Goal: Task Accomplishment & Management: Use online tool/utility

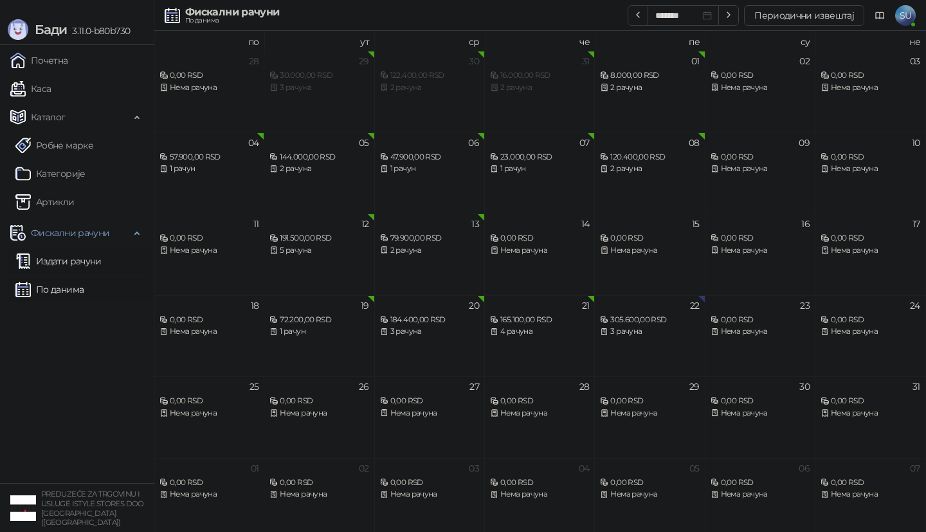
click at [74, 257] on link "Издати рачуни" at bounding box center [58, 261] width 86 height 26
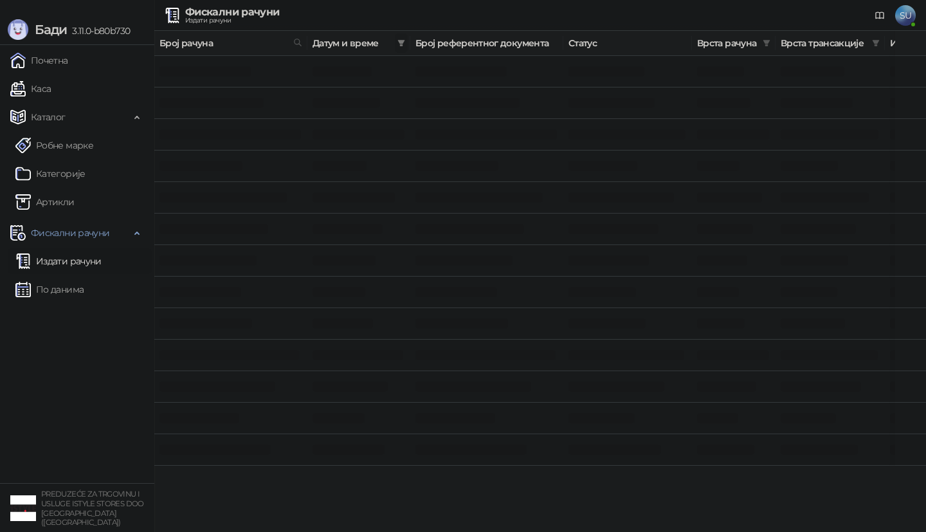
click at [400, 43] on icon "filter" at bounding box center [401, 43] width 7 height 6
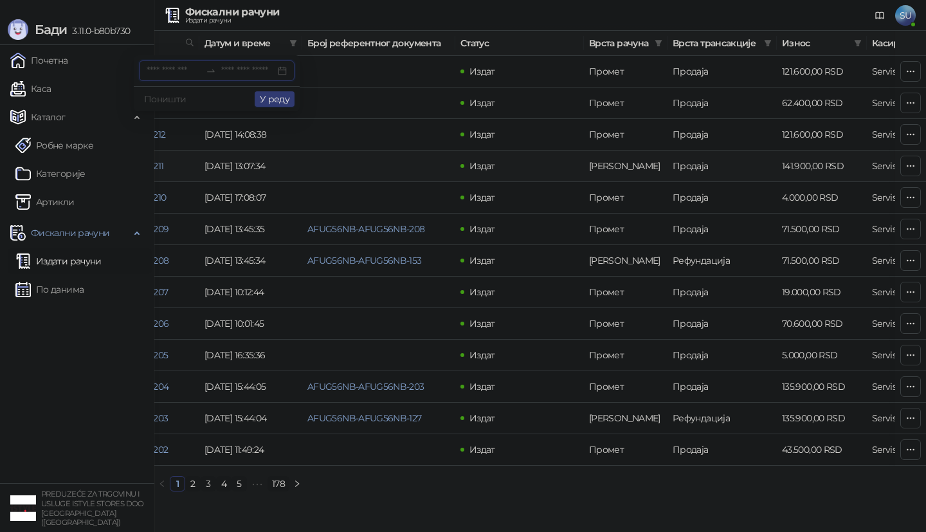
scroll to position [0, 125]
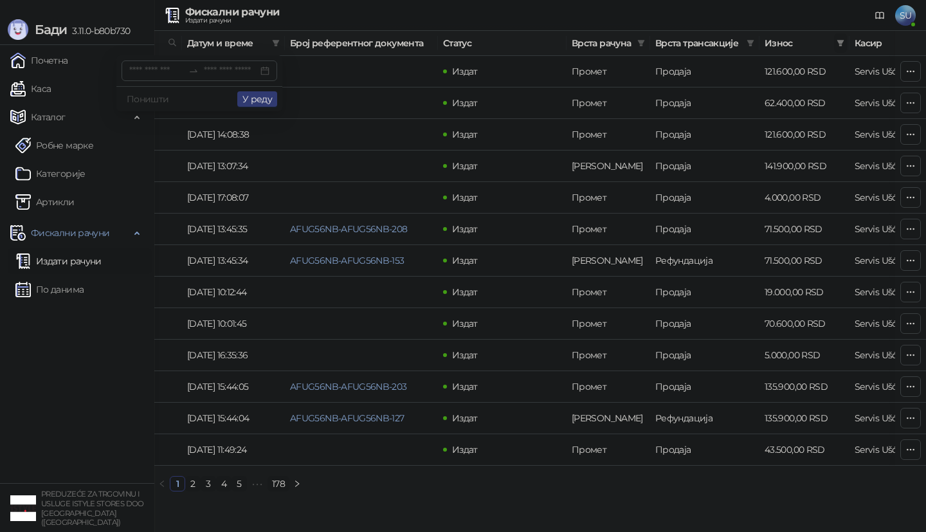
click at [840, 47] on span at bounding box center [840, 42] width 13 height 19
click at [441, 91] on td "Издат" at bounding box center [502, 103] width 129 height 32
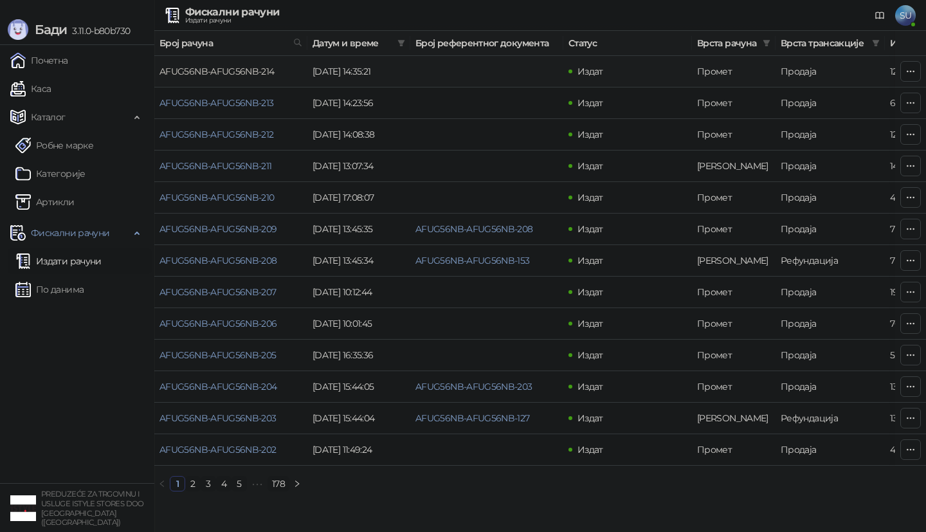
click at [249, 71] on link "AFUG56NB-AFUG56NB-214" at bounding box center [217, 72] width 115 height 12
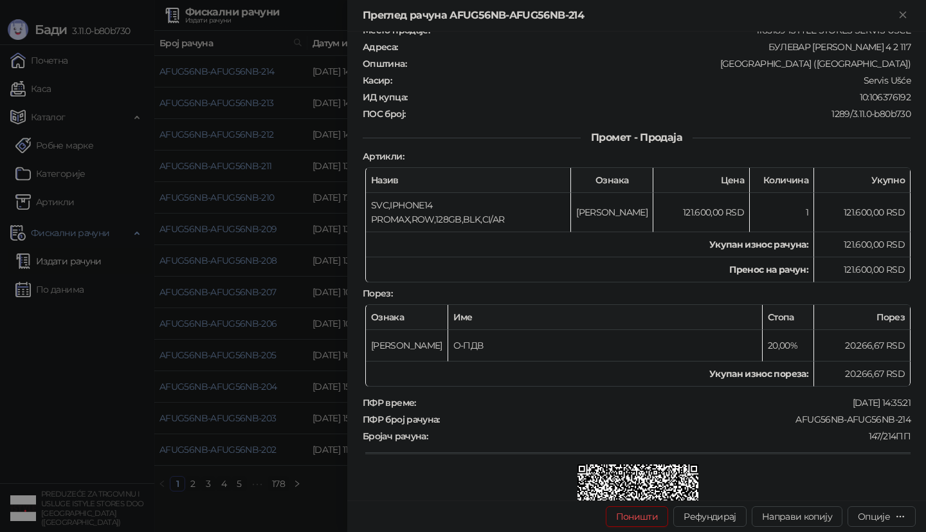
scroll to position [107, 0]
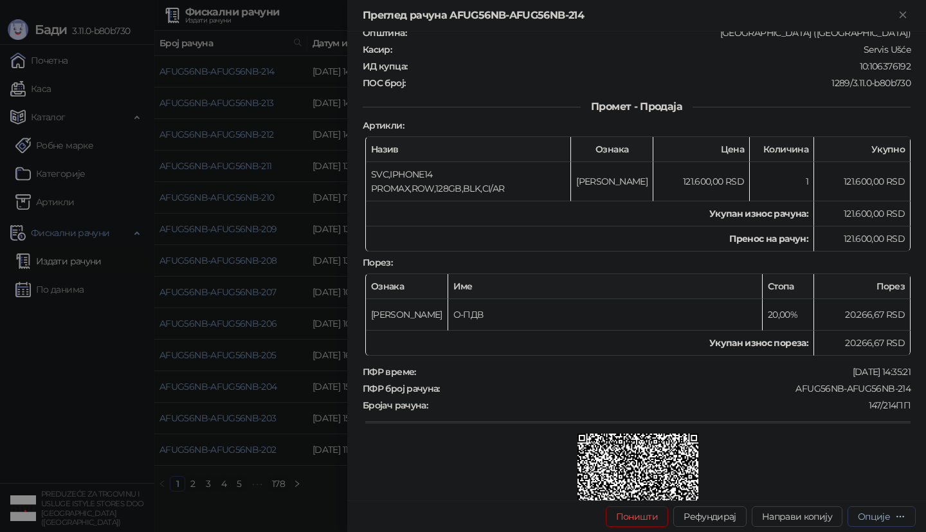
click at [881, 516] on div "Опције" at bounding box center [874, 517] width 32 height 12
click at [704, 450] on div at bounding box center [637, 496] width 545 height 124
click at [805, 519] on span "Направи копију" at bounding box center [797, 517] width 70 height 12
type input "**********"
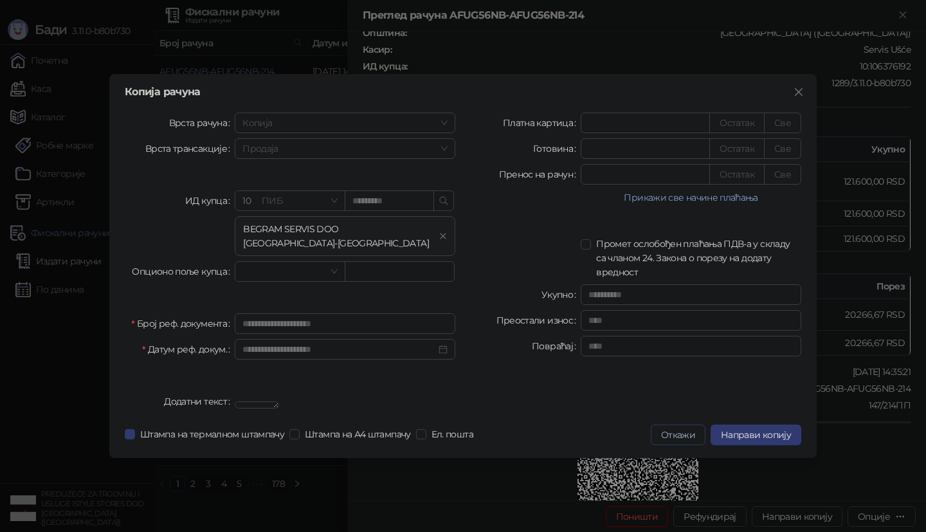
click at [686, 442] on button "Откажи" at bounding box center [678, 435] width 55 height 21
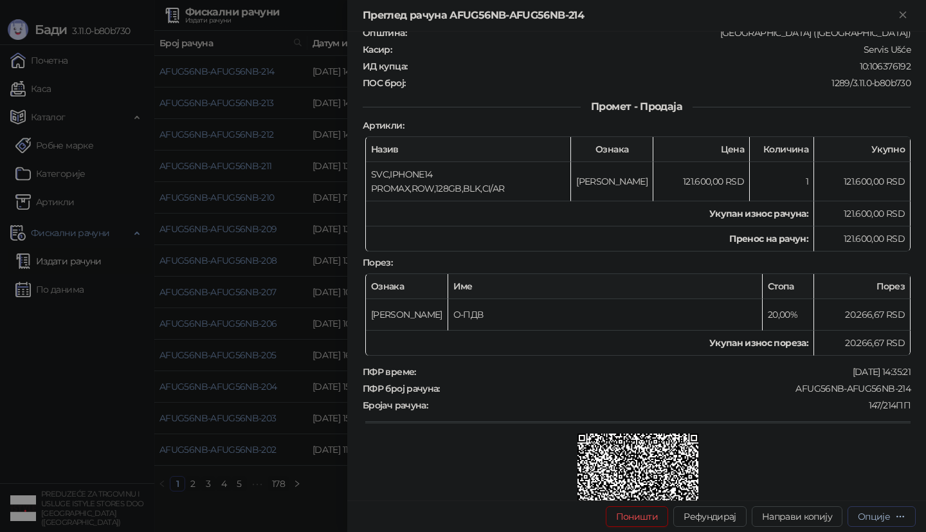
click at [878, 516] on div "Опције" at bounding box center [874, 517] width 32 height 12
click at [788, 453] on span "Штампај на А4 штампачу" at bounding box center [827, 450] width 157 height 14
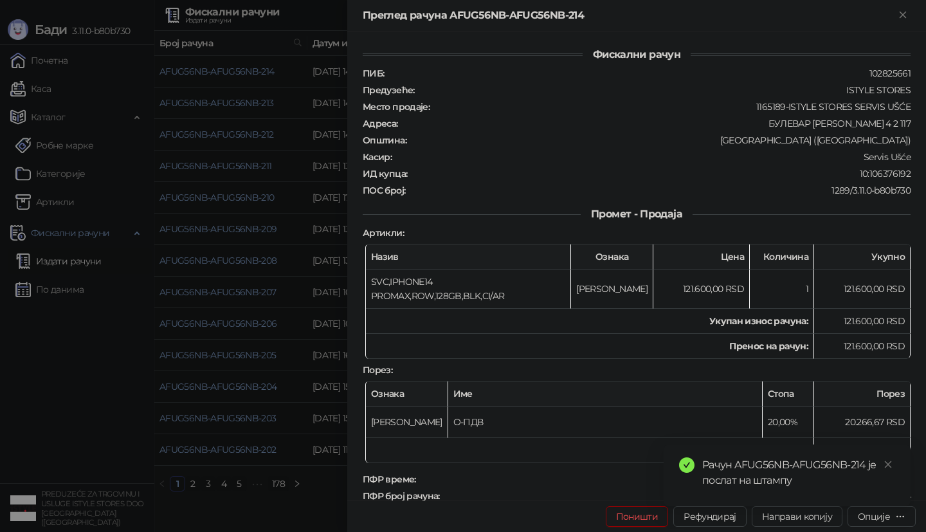
click at [105, 374] on div at bounding box center [463, 266] width 926 height 532
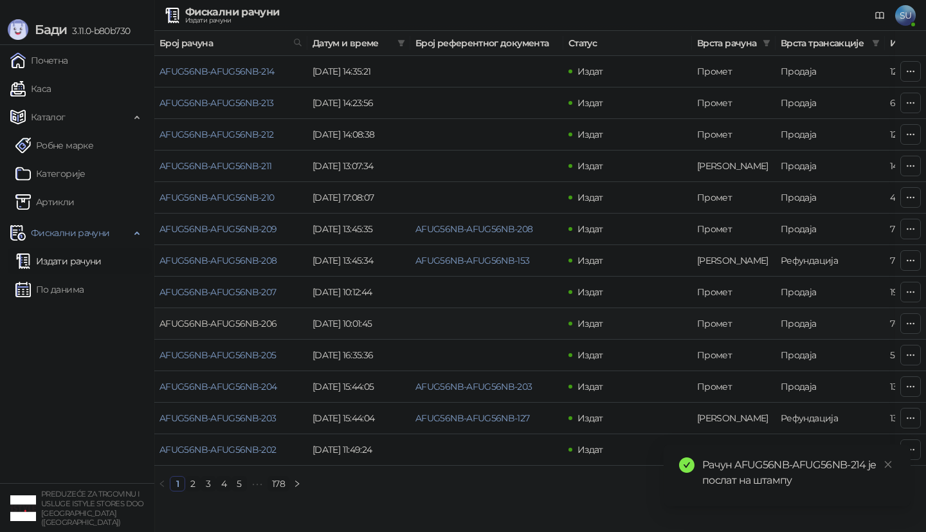
click at [237, 321] on link "AFUG56NB-AFUG56NB-206" at bounding box center [219, 324] width 118 height 12
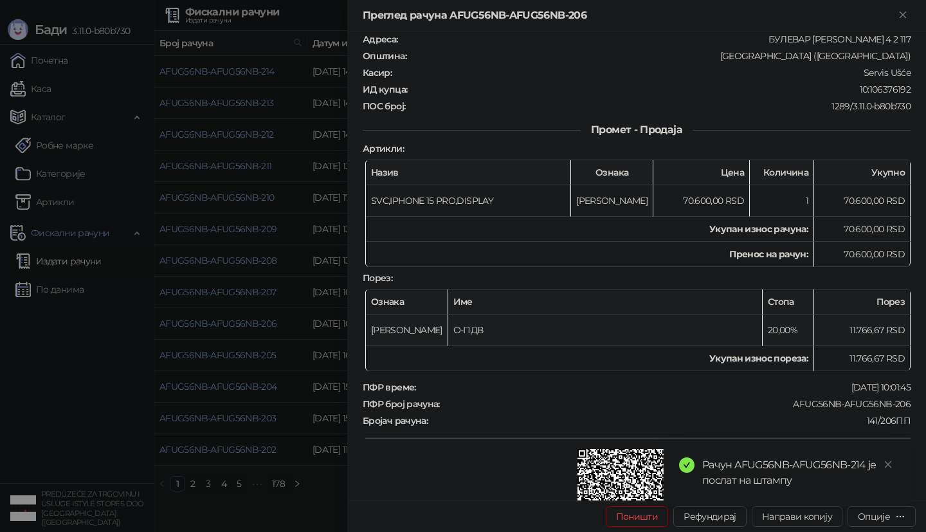
scroll to position [203, 0]
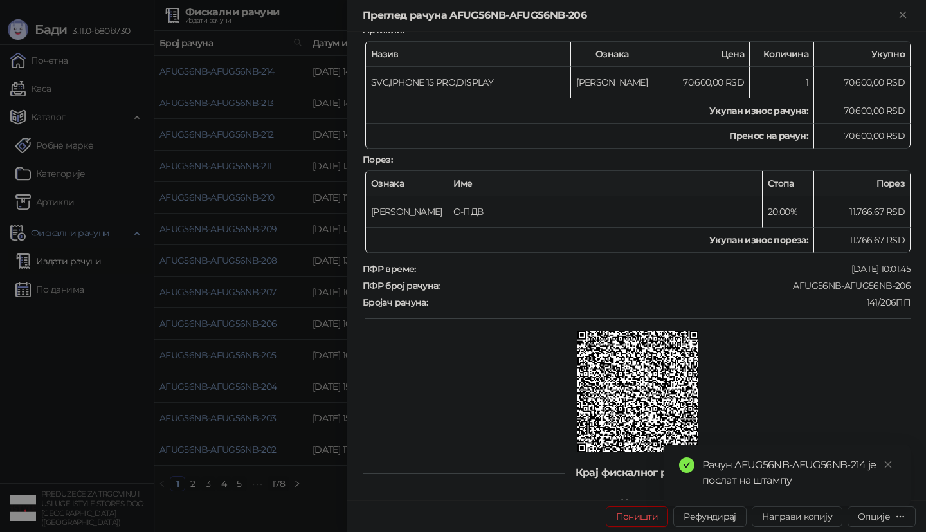
click at [801, 506] on div "Рачун AFUG56NB-AFUG56NB-214 је послат на штампу" at bounding box center [787, 475] width 247 height 62
click at [886, 463] on icon "close" at bounding box center [888, 464] width 9 height 9
click at [793, 519] on span "Направи копију" at bounding box center [797, 517] width 70 height 12
type input "**********"
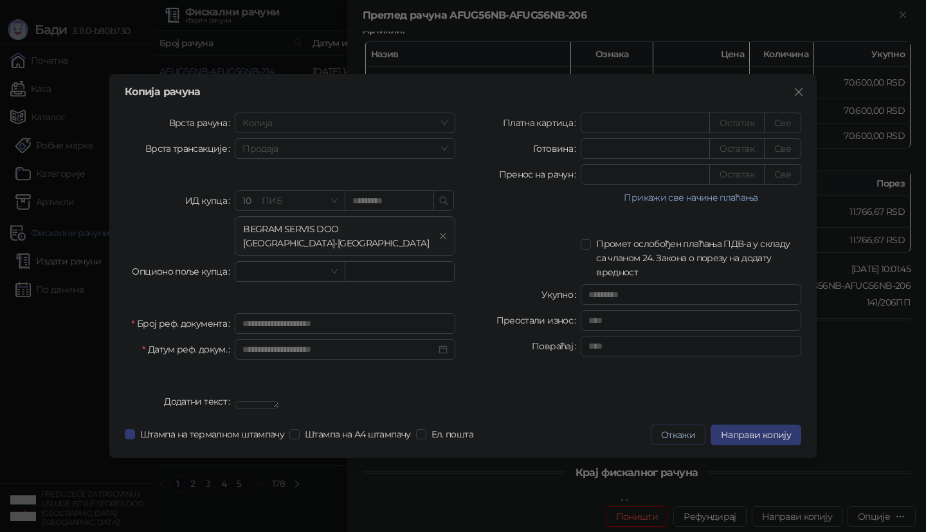
click at [668, 440] on button "Откажи" at bounding box center [678, 435] width 55 height 21
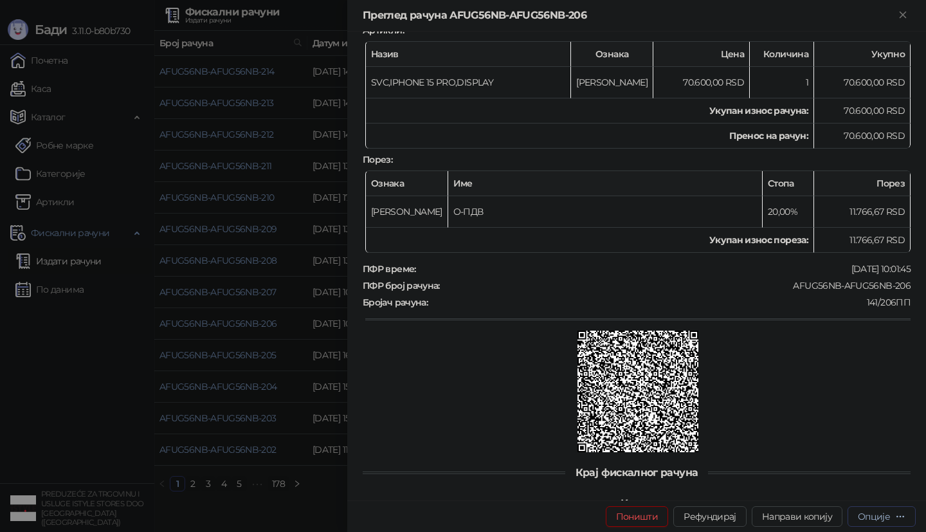
click at [876, 517] on div "Опције" at bounding box center [874, 517] width 32 height 12
click at [796, 448] on span "Штампај на А4 штампачу" at bounding box center [827, 450] width 157 height 14
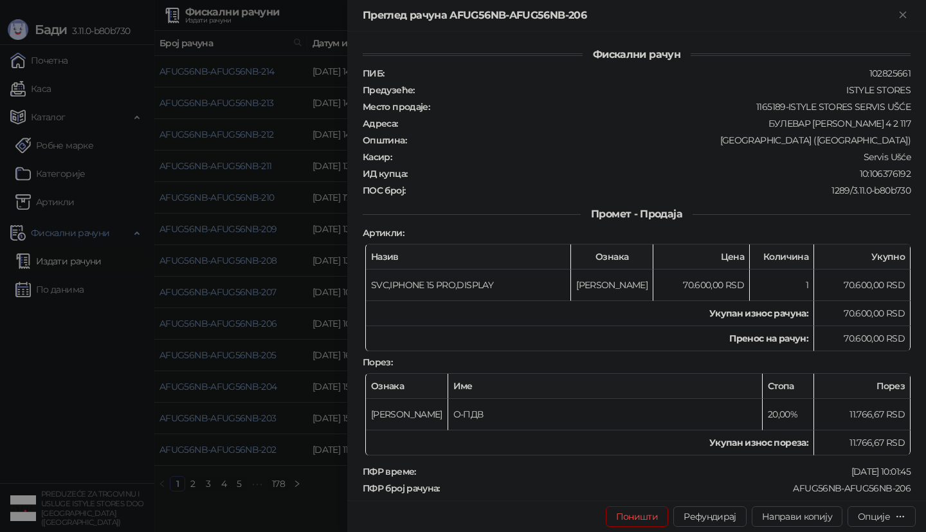
click at [218, 286] on div at bounding box center [463, 266] width 926 height 532
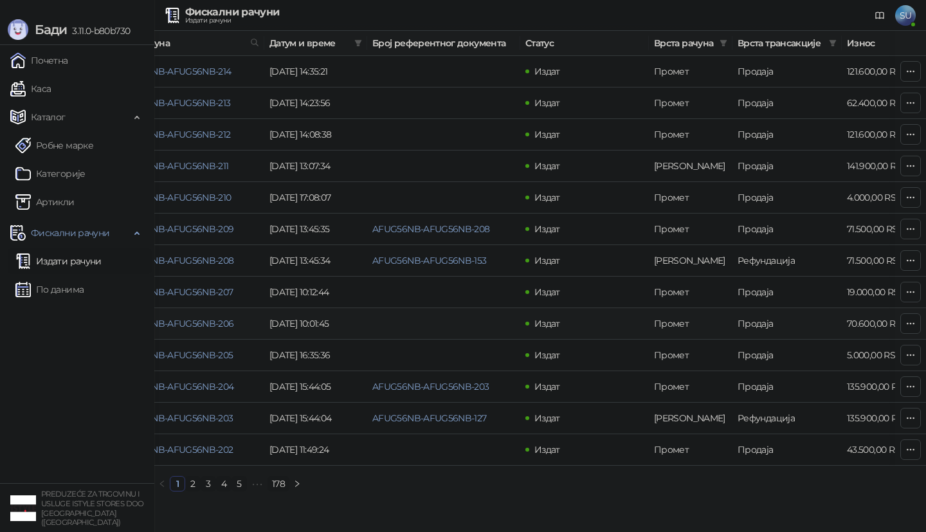
scroll to position [0, 54]
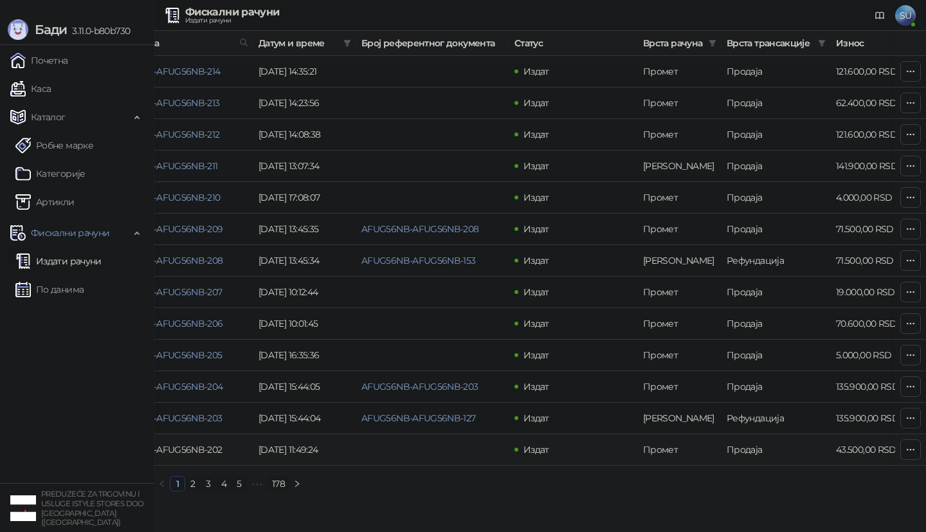
click at [210, 452] on link "AFUG56NB-AFUG56NB-202" at bounding box center [163, 450] width 117 height 12
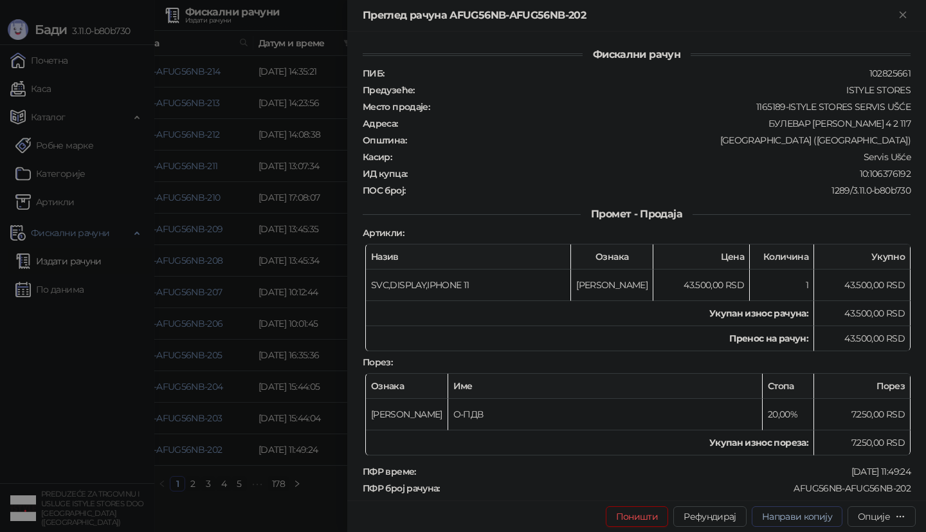
click at [819, 515] on span "Направи копију" at bounding box center [797, 517] width 70 height 12
type input "**********"
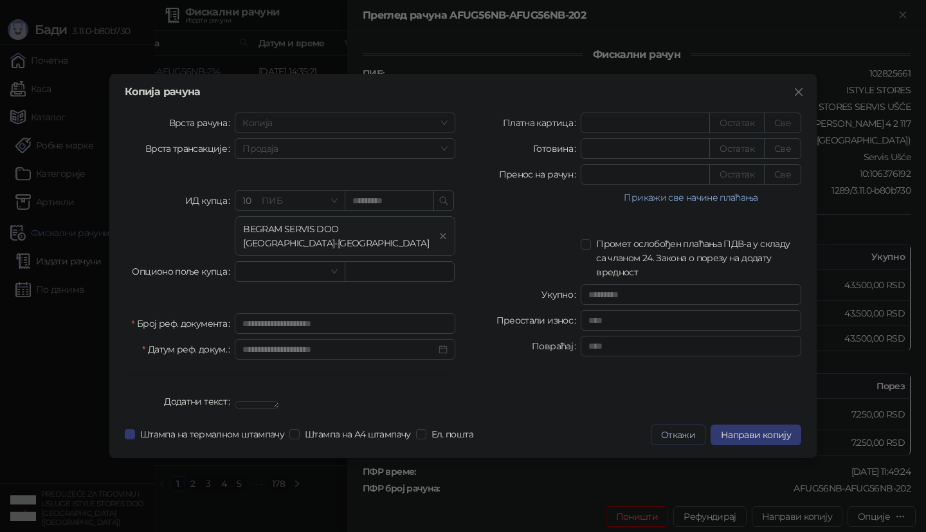
click at [668, 445] on button "Откажи" at bounding box center [678, 435] width 55 height 21
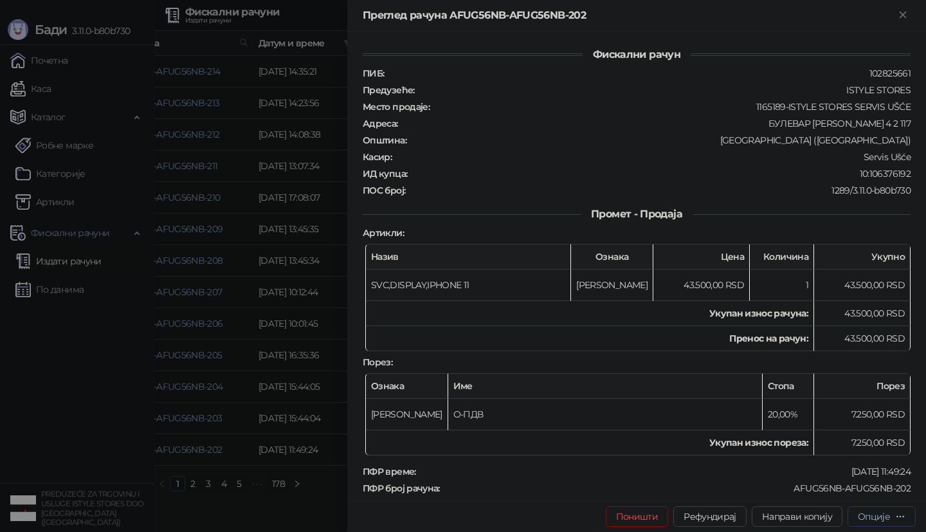
click at [886, 522] on div "Опције" at bounding box center [882, 516] width 48 height 12
click at [813, 454] on span "Штампај на А4 штампачу" at bounding box center [827, 450] width 157 height 14
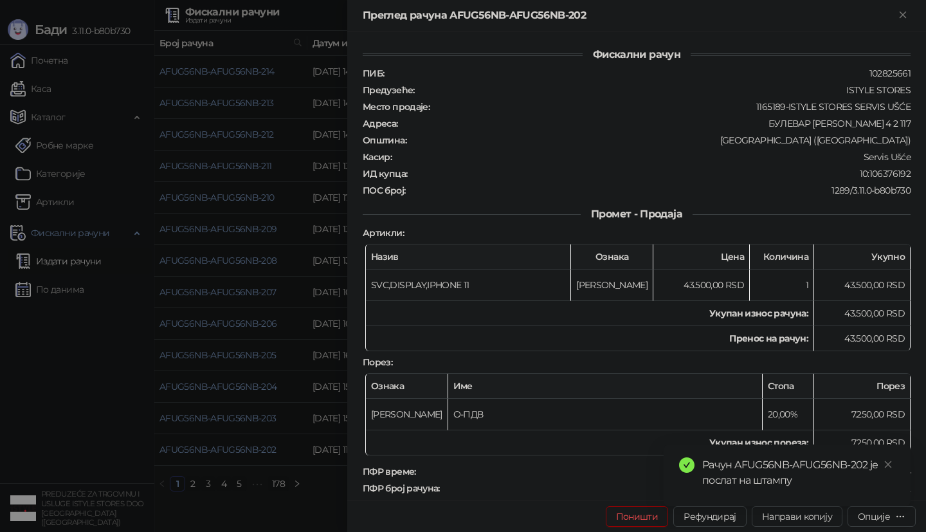
click at [261, 354] on div at bounding box center [463, 266] width 926 height 532
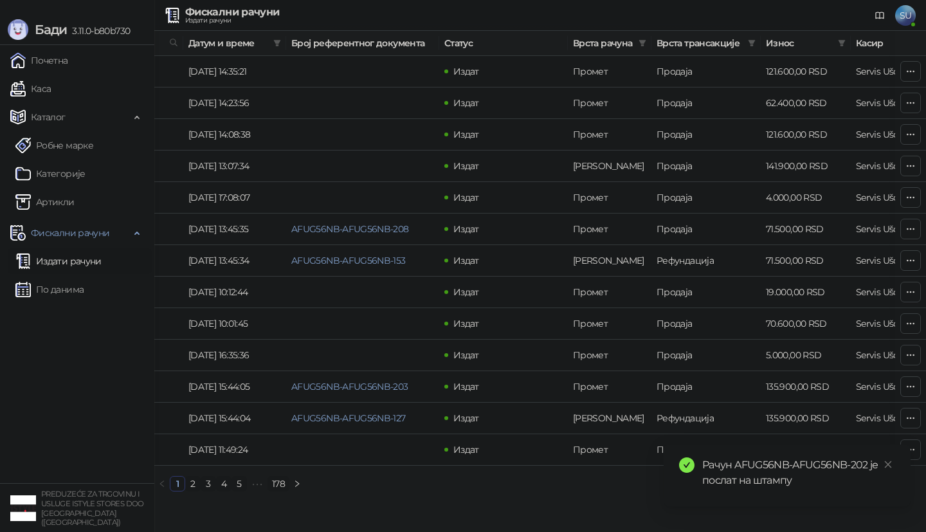
scroll to position [0, 386]
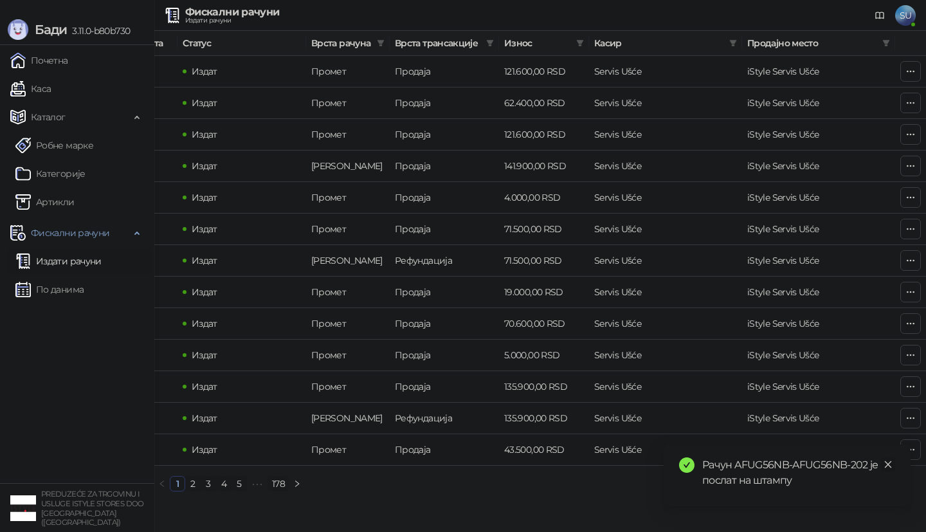
click at [890, 466] on icon "close" at bounding box center [888, 464] width 7 height 7
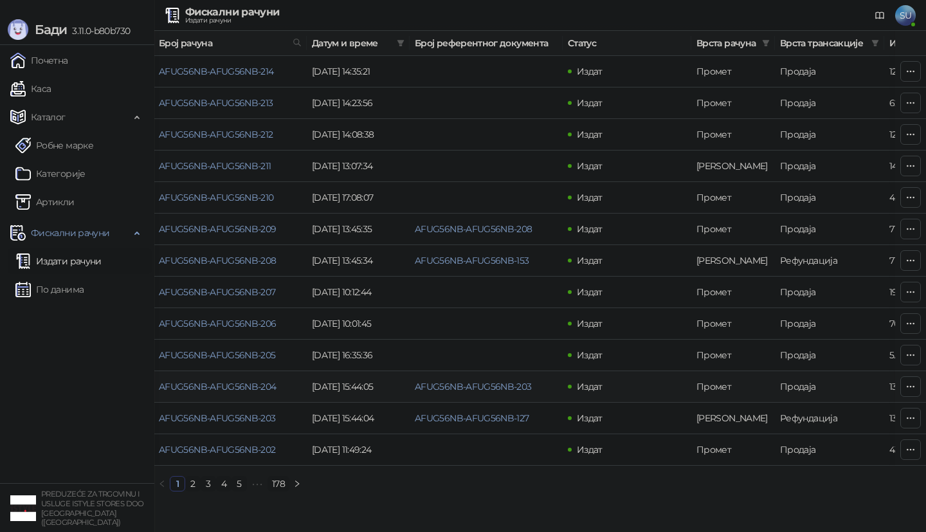
scroll to position [0, 0]
click at [193, 486] on link "2" at bounding box center [193, 484] width 14 height 14
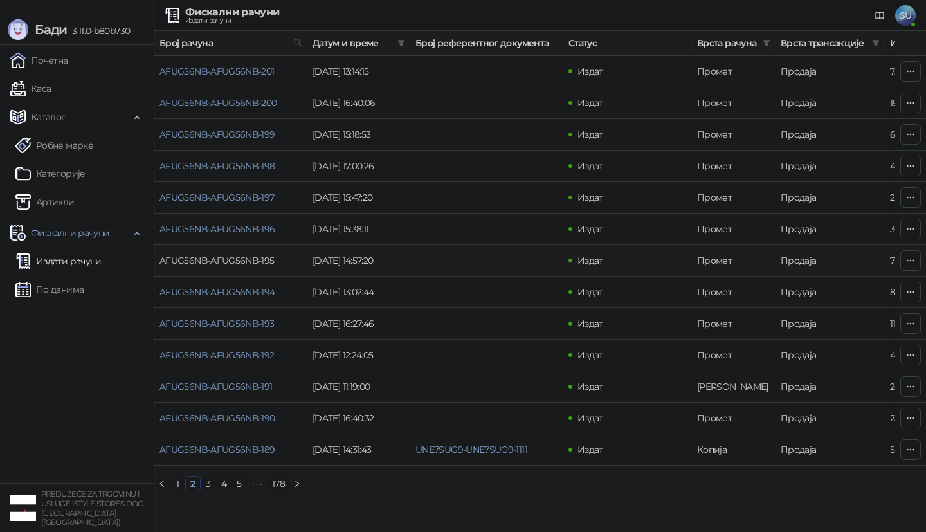
click at [219, 260] on link "AFUG56NB-AFUG56NB-195" at bounding box center [217, 261] width 115 height 12
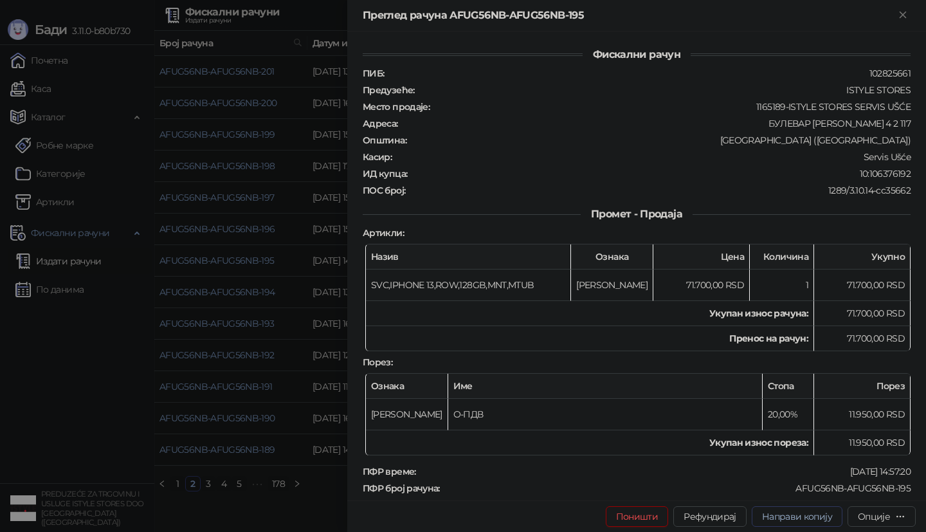
click at [818, 518] on span "Направи копију" at bounding box center [797, 517] width 70 height 12
type input "**********"
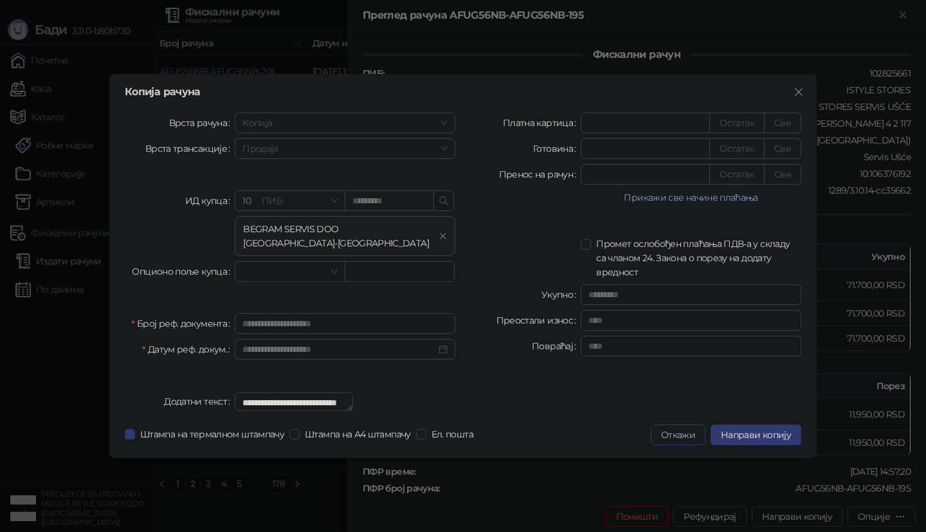
click at [674, 445] on button "Откажи" at bounding box center [678, 435] width 55 height 21
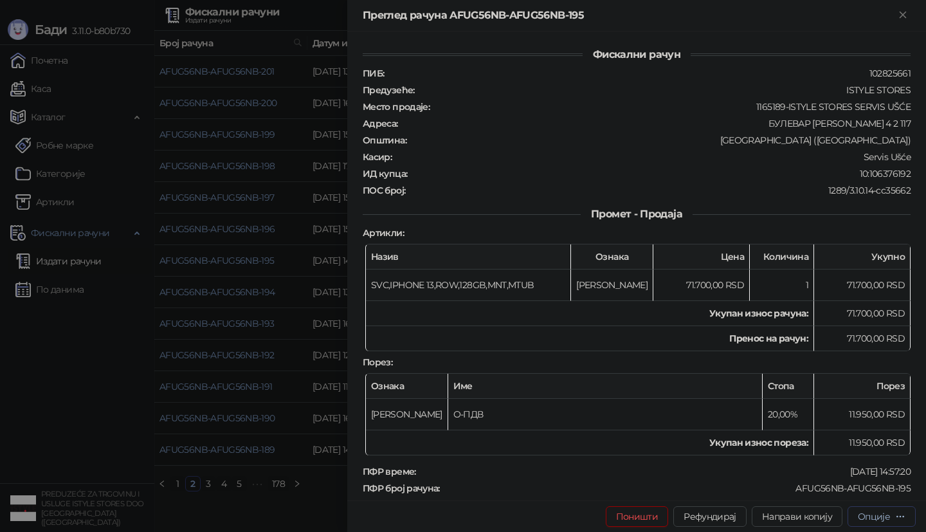
click at [882, 519] on div "Опције" at bounding box center [874, 517] width 32 height 12
click at [825, 450] on span "Штампај на А4 штампачу" at bounding box center [827, 450] width 157 height 14
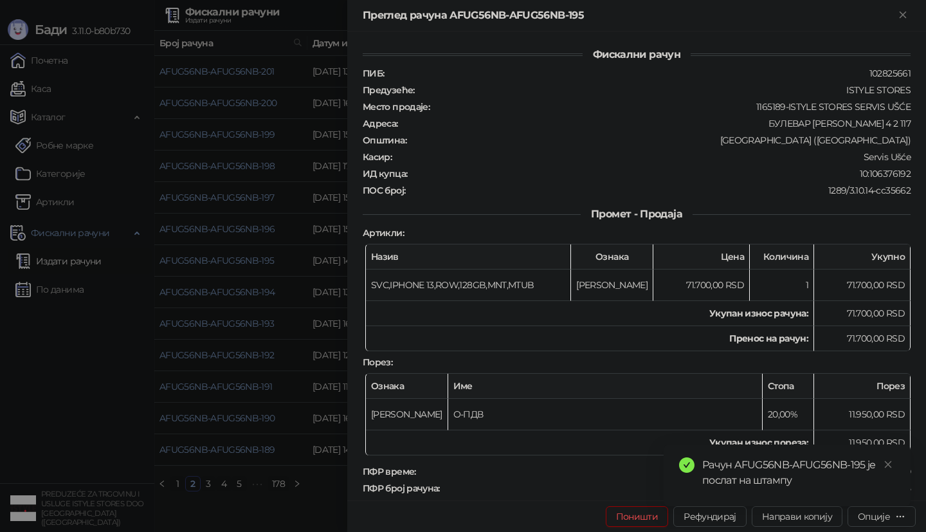
click at [203, 295] on div at bounding box center [463, 266] width 926 height 532
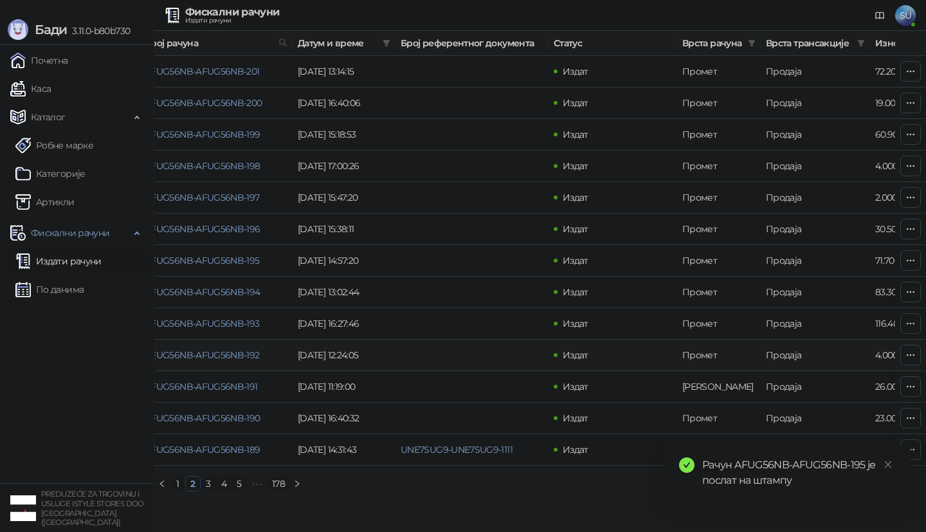
scroll to position [0, 1]
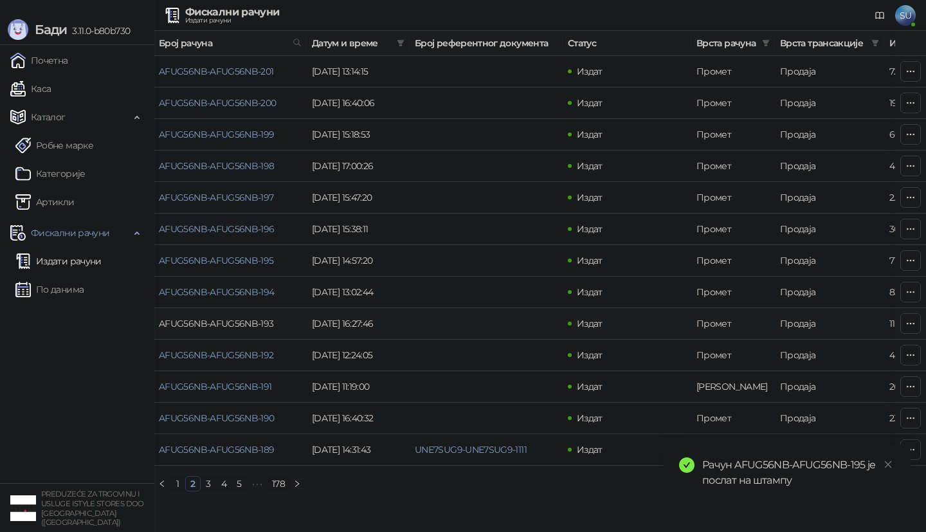
click at [268, 324] on link "AFUG56NB-AFUG56NB-193" at bounding box center [216, 324] width 115 height 12
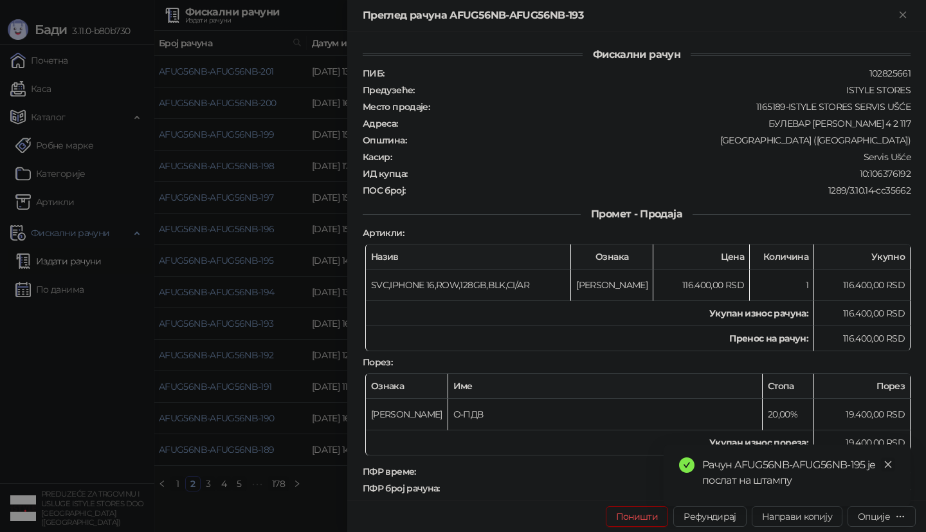
click at [891, 464] on icon "close" at bounding box center [888, 464] width 9 height 9
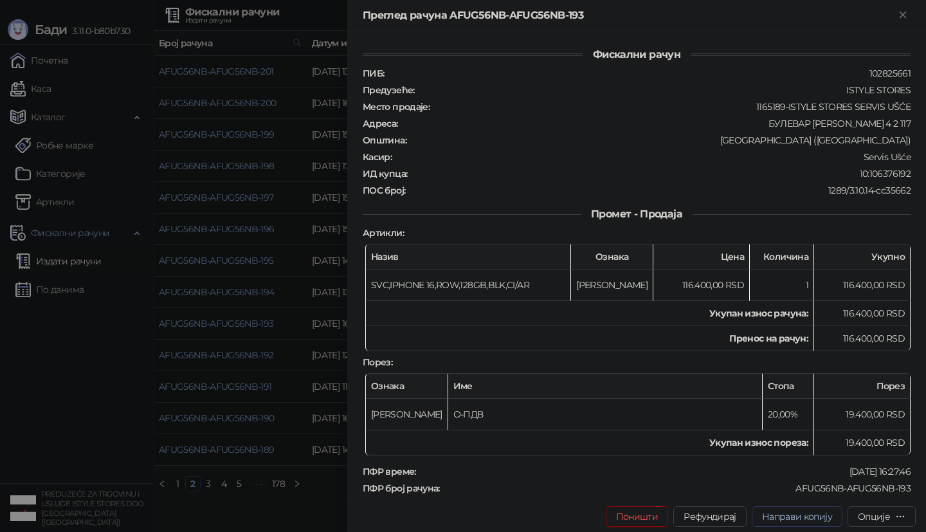
click at [833, 520] on button "Направи копију" at bounding box center [797, 516] width 91 height 21
type input "**********"
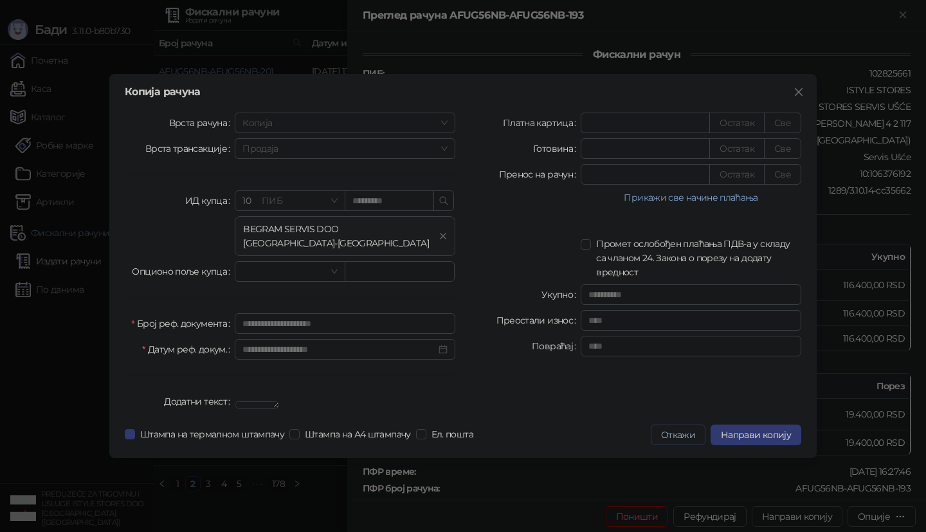
click at [691, 445] on button "Откажи" at bounding box center [678, 435] width 55 height 21
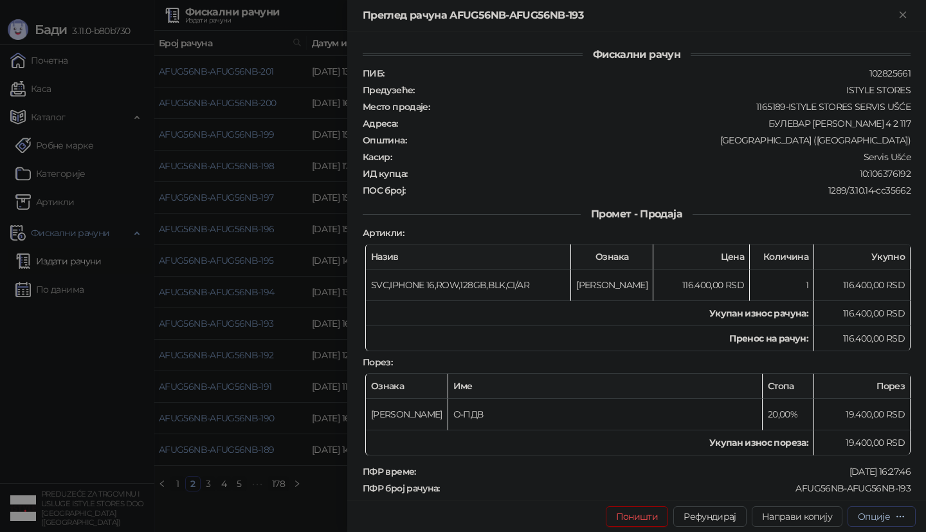
click at [874, 524] on button "Опције" at bounding box center [882, 516] width 68 height 21
click at [819, 451] on span "Штампај на А4 штампачу" at bounding box center [827, 450] width 157 height 14
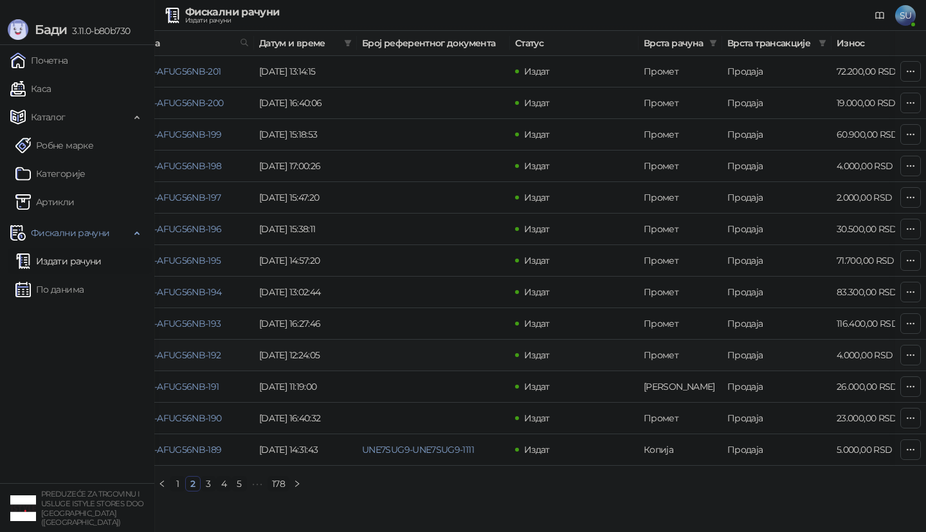
scroll to position [0, 64]
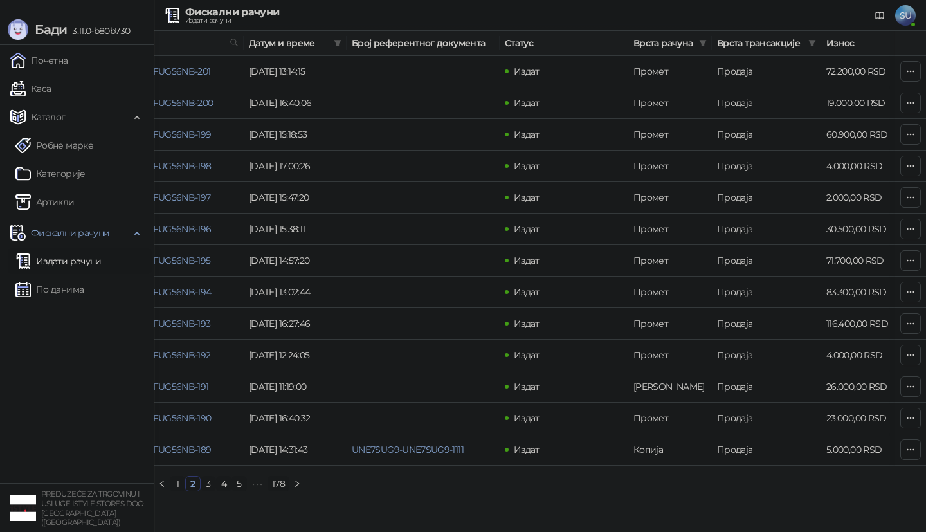
click at [206, 484] on link "3" at bounding box center [208, 484] width 14 height 14
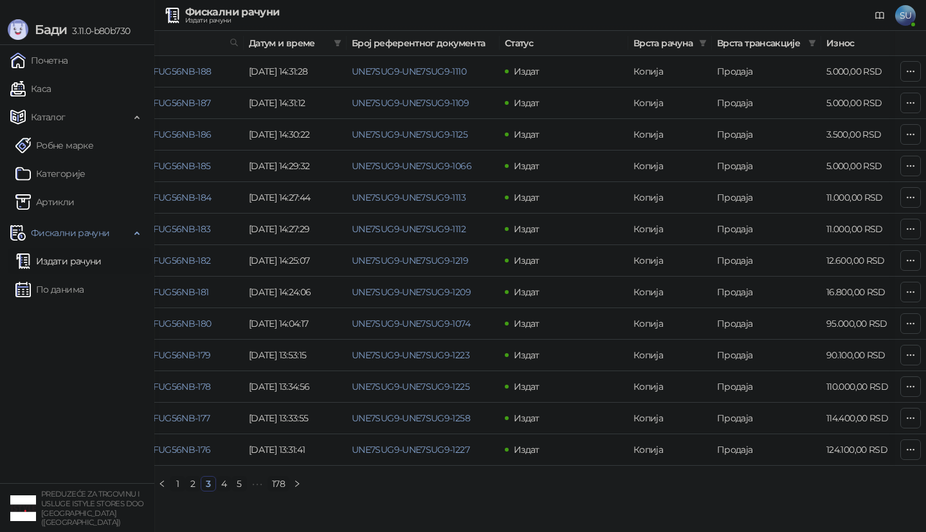
click at [220, 488] on link "4" at bounding box center [224, 484] width 14 height 14
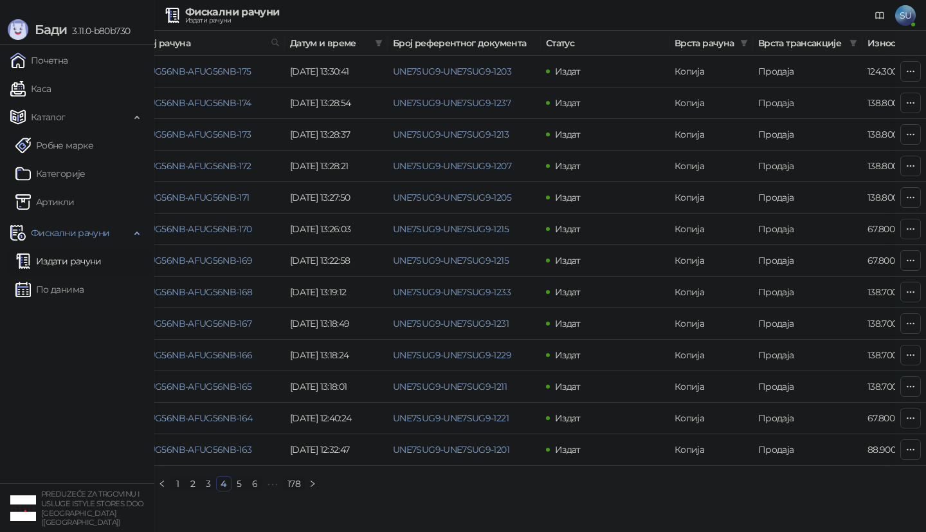
click at [255, 482] on link "6" at bounding box center [255, 484] width 14 height 14
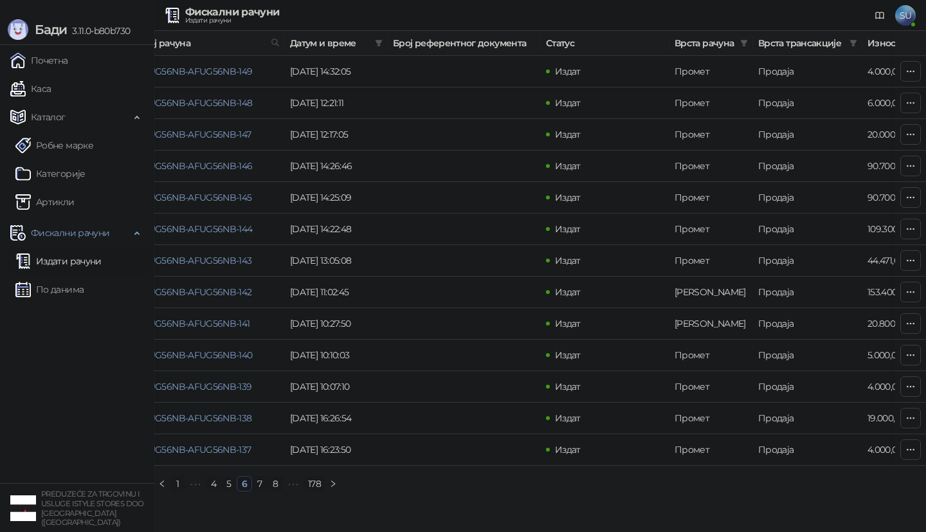
click at [232, 486] on link "5" at bounding box center [229, 484] width 14 height 14
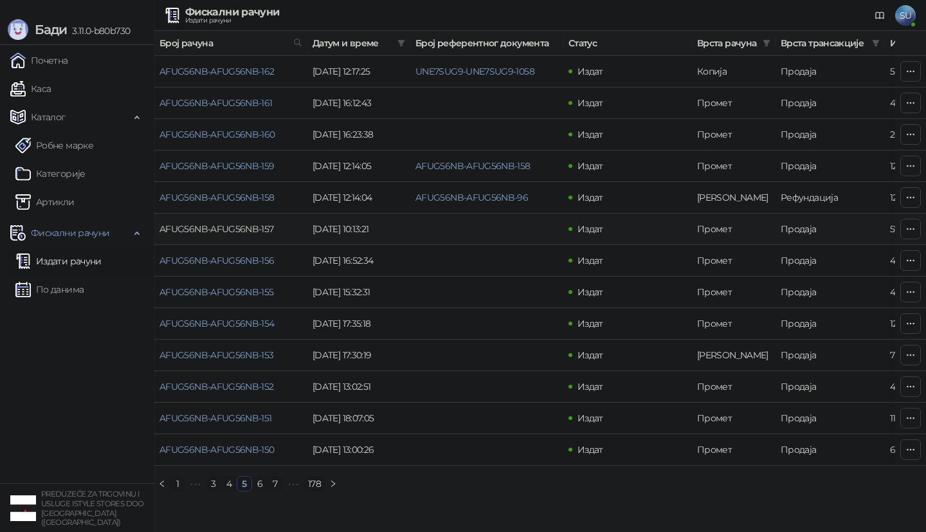
click at [250, 230] on link "AFUG56NB-AFUG56NB-157" at bounding box center [217, 229] width 114 height 12
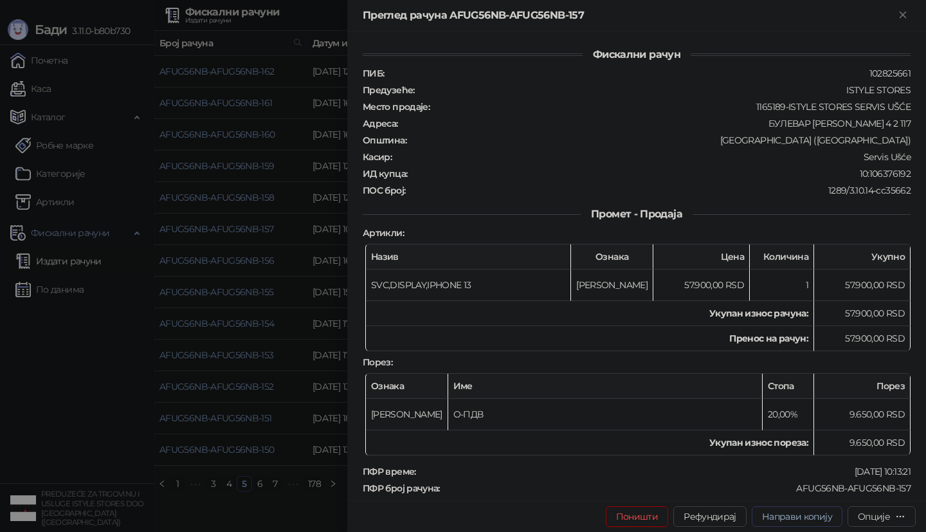
click at [780, 514] on span "Направи копију" at bounding box center [797, 517] width 70 height 12
type input "*********"
type input "**********"
type textarea "**********"
type input "*****"
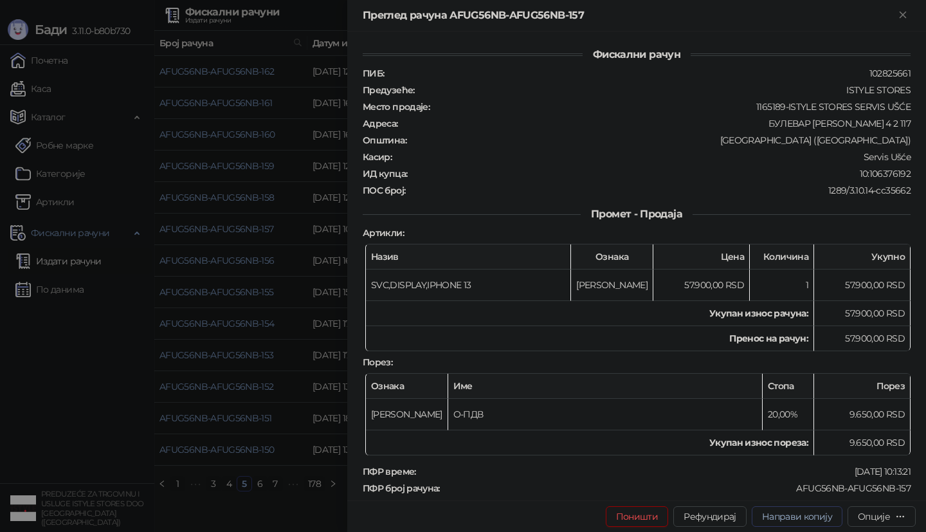
type input "****"
type input "**********"
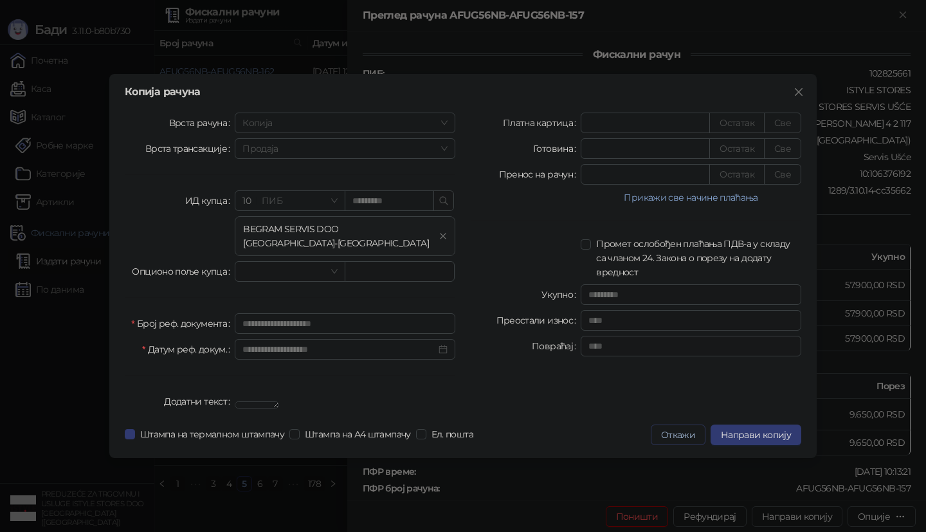
click at [686, 444] on button "Откажи" at bounding box center [678, 435] width 55 height 21
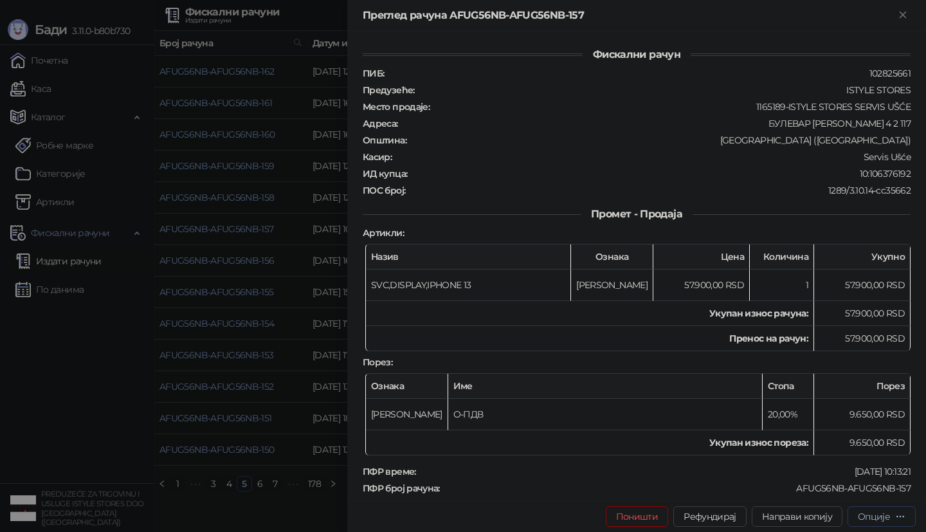
click at [876, 512] on div "Опције" at bounding box center [874, 517] width 32 height 12
click at [819, 452] on span "Штампај на А4 штампачу" at bounding box center [827, 450] width 157 height 14
click at [321, 295] on div at bounding box center [463, 266] width 926 height 532
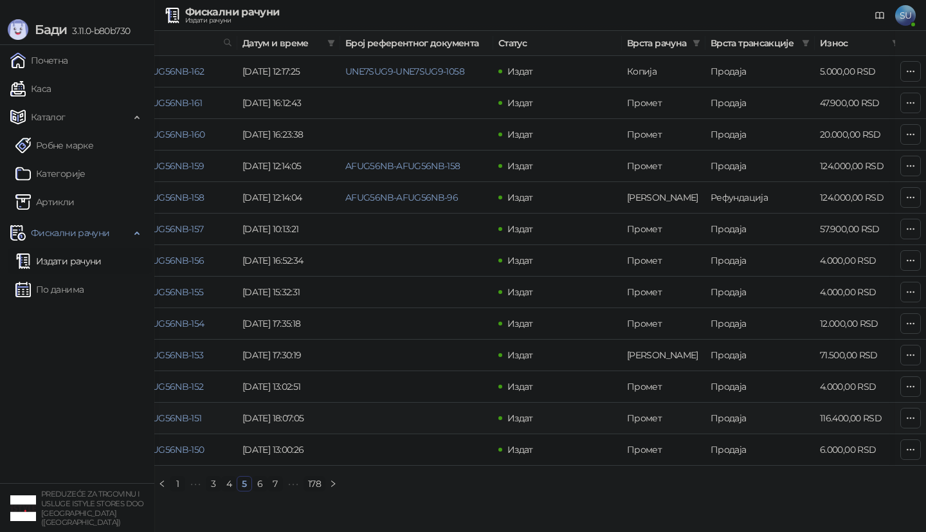
scroll to position [0, 73]
click at [187, 416] on link "AFUG56NB-AFUG56NB-151" at bounding box center [143, 418] width 113 height 12
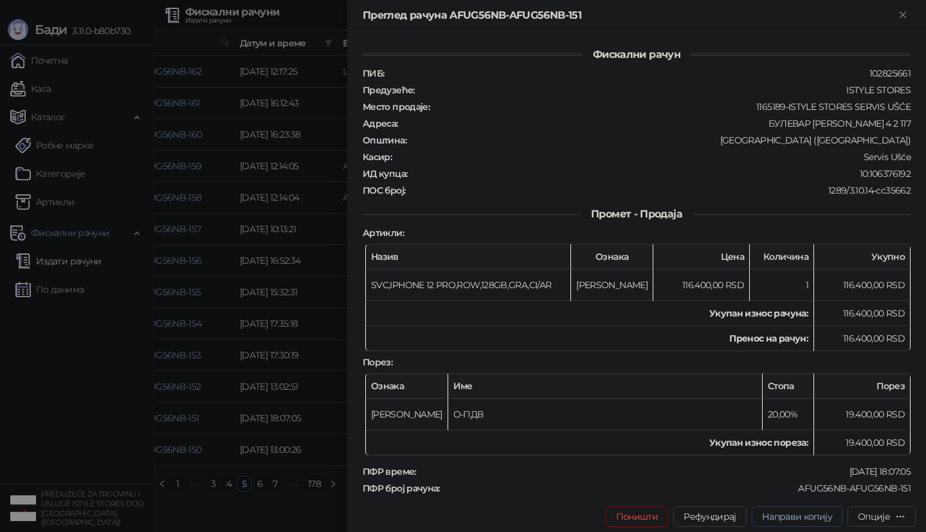
click at [788, 507] on button "Направи копију" at bounding box center [797, 516] width 91 height 21
type input "**********"
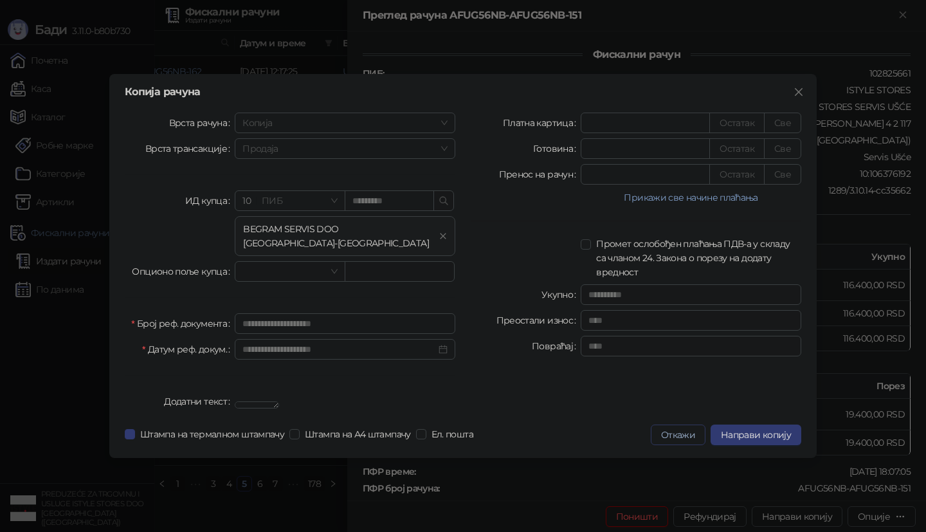
click at [687, 442] on button "Откажи" at bounding box center [678, 435] width 55 height 21
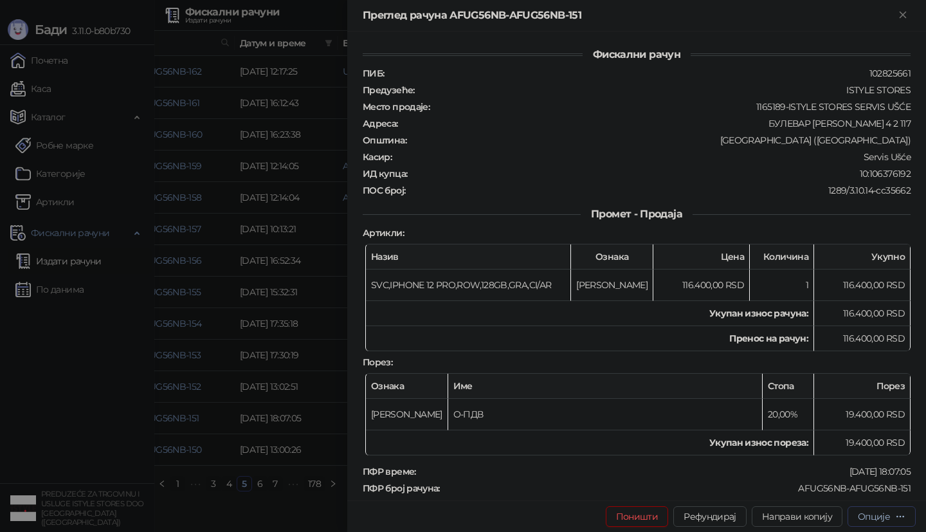
click at [881, 516] on div "Опције" at bounding box center [874, 517] width 32 height 12
click at [841, 450] on span "Штампај на А4 штампачу" at bounding box center [827, 450] width 157 height 14
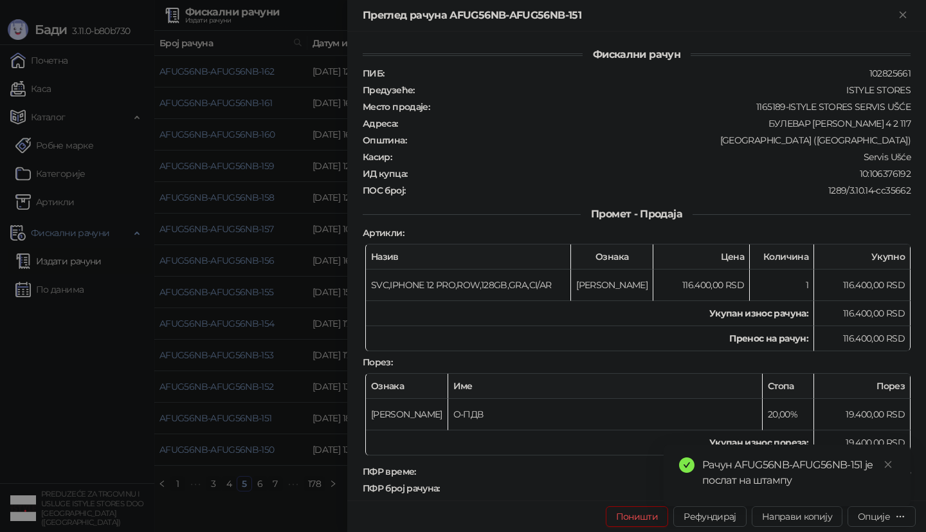
click at [221, 289] on div at bounding box center [463, 266] width 926 height 532
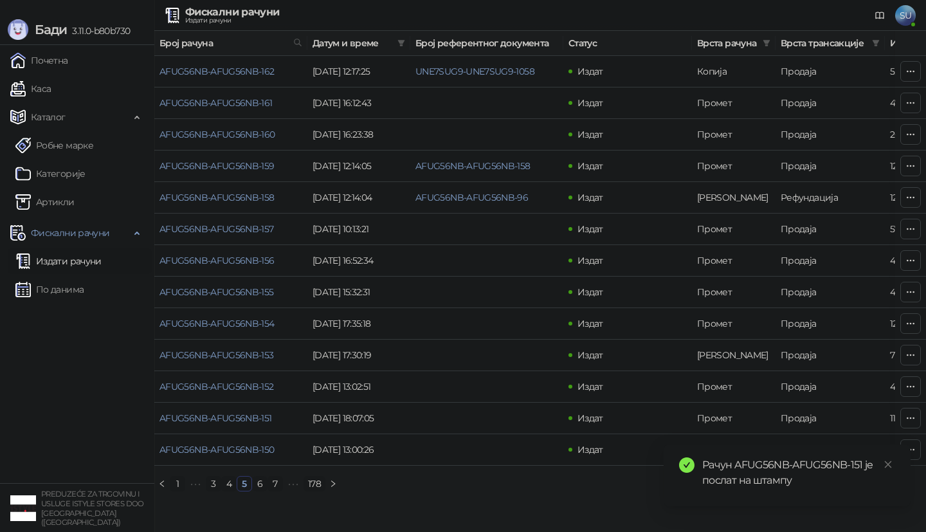
click at [262, 488] on link "6" at bounding box center [260, 484] width 14 height 14
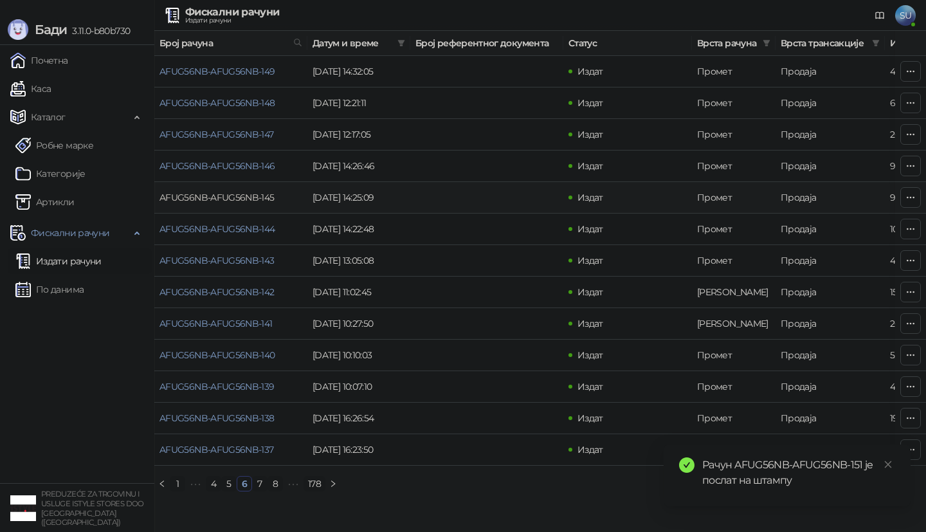
click at [273, 201] on link "AFUG56NB-AFUG56NB-145" at bounding box center [217, 198] width 115 height 12
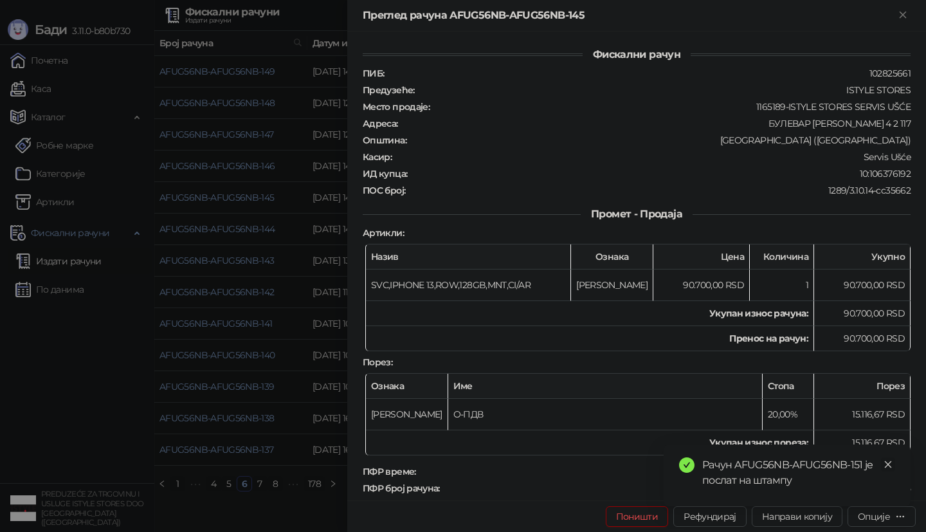
click at [889, 462] on icon "close" at bounding box center [888, 464] width 9 height 9
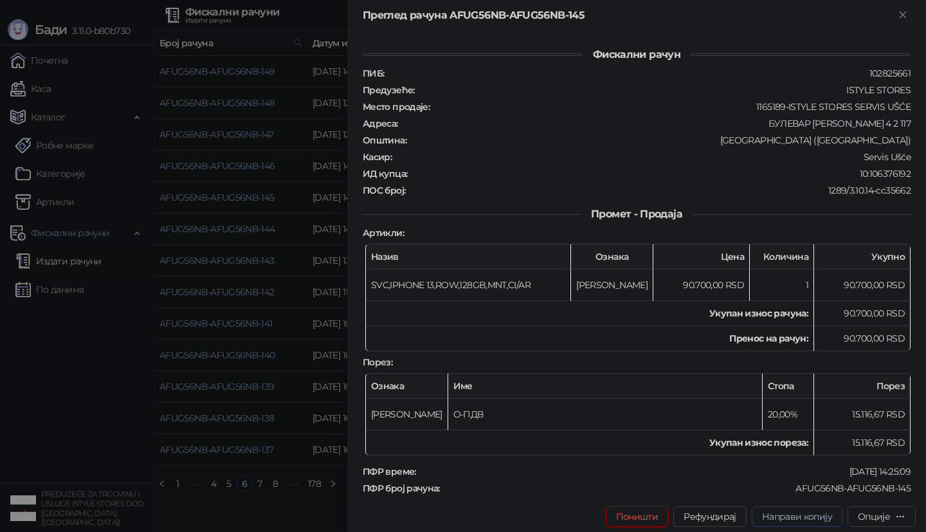
click at [818, 517] on span "Направи копију" at bounding box center [797, 517] width 70 height 12
type input "**********"
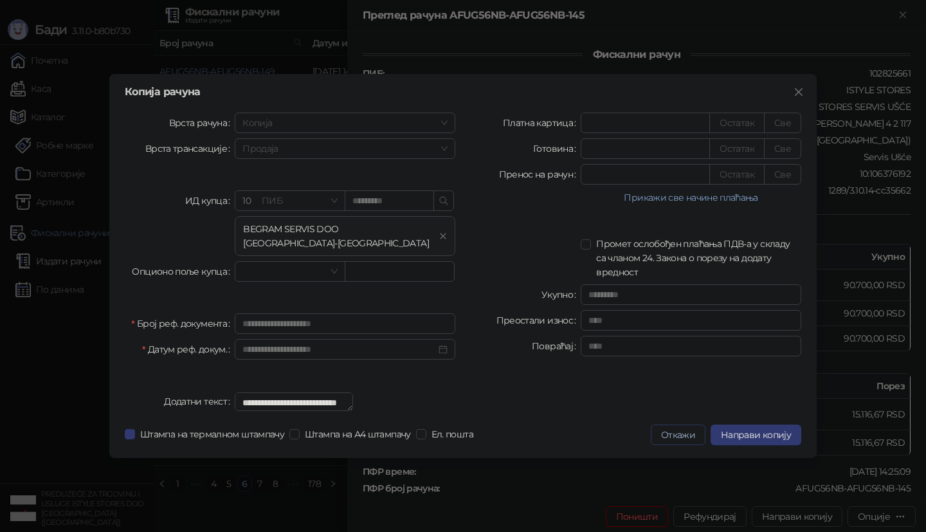
click at [669, 441] on button "Откажи" at bounding box center [678, 435] width 55 height 21
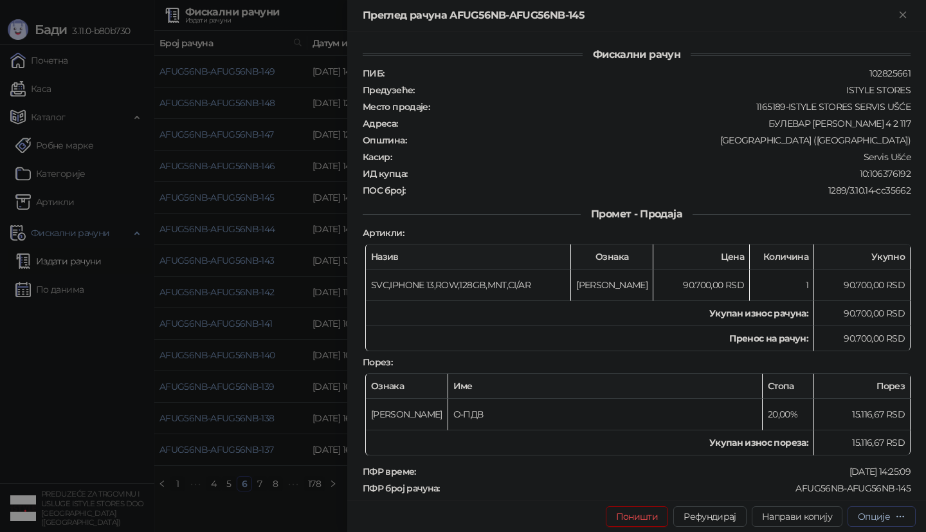
click at [897, 519] on icon "button" at bounding box center [900, 516] width 10 height 10
click at [830, 452] on span "Штампај на А4 штампачу" at bounding box center [827, 450] width 157 height 14
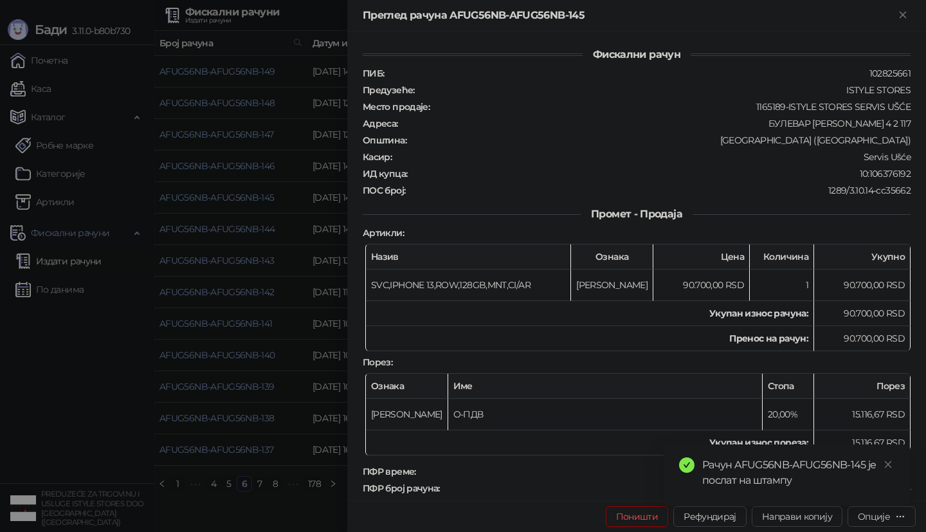
click at [301, 279] on div at bounding box center [463, 266] width 926 height 532
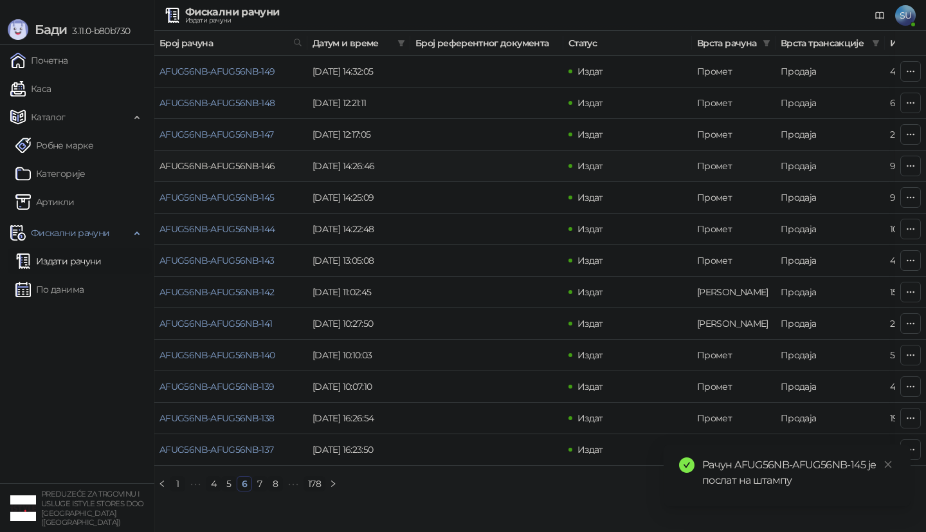
click at [256, 161] on link "AFUG56NB-AFUG56NB-146" at bounding box center [218, 166] width 116 height 12
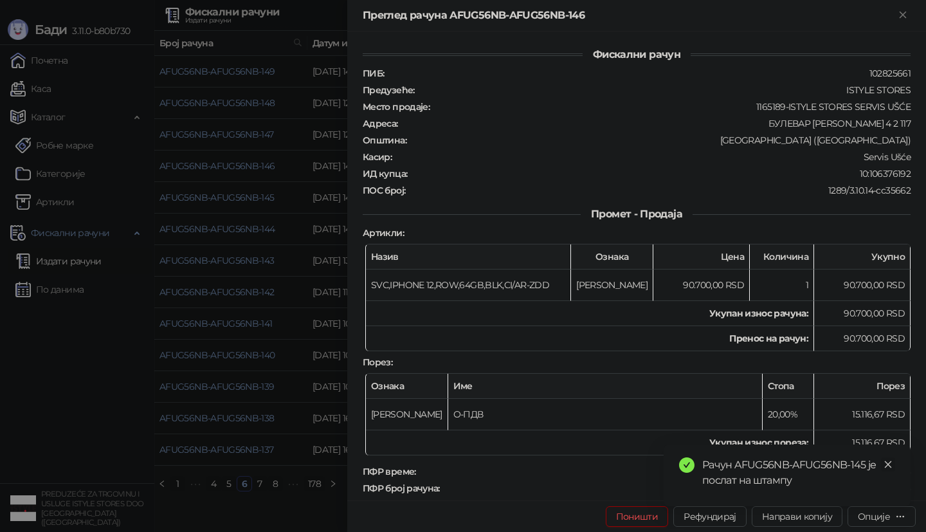
click at [881, 466] on link "Close" at bounding box center [888, 464] width 14 height 14
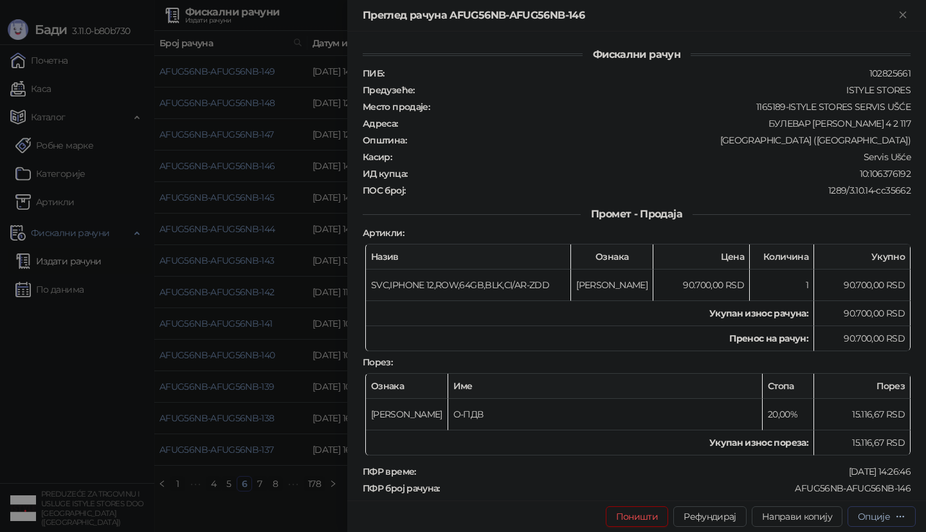
click at [876, 522] on div "Опције" at bounding box center [874, 517] width 32 height 12
click at [822, 446] on span "Штампај на А4 штампачу" at bounding box center [827, 450] width 157 height 14
click at [276, 268] on div at bounding box center [463, 266] width 926 height 532
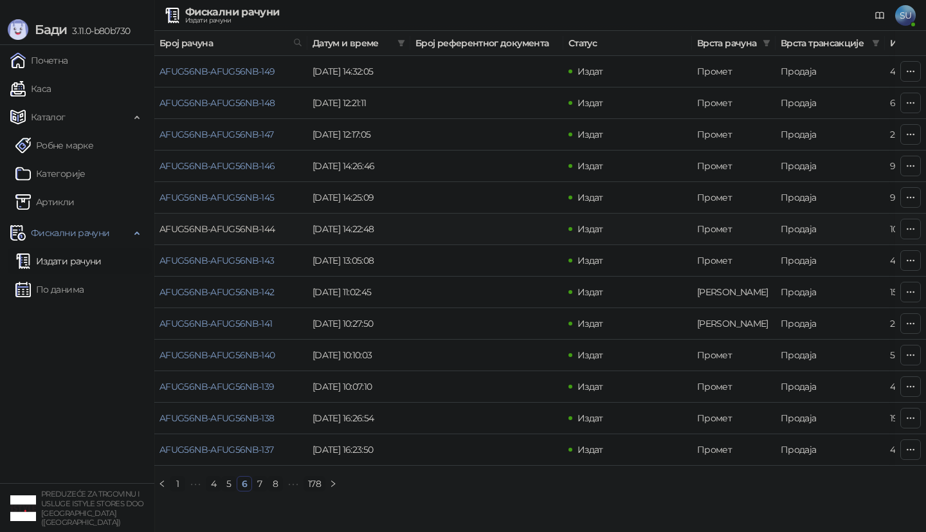
click at [242, 233] on link "AFUG56NB-AFUG56NB-144" at bounding box center [218, 229] width 116 height 12
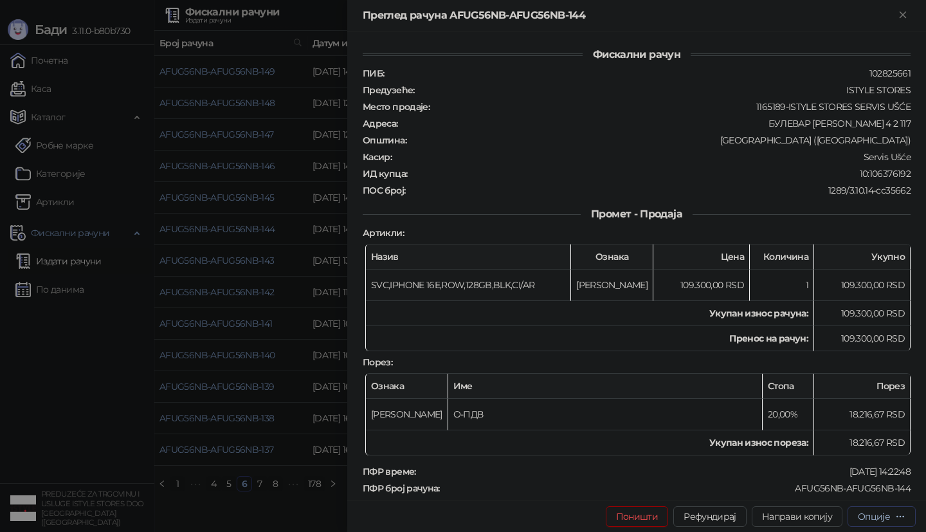
click at [859, 511] on div "Опције" at bounding box center [874, 517] width 32 height 12
click at [841, 451] on span "Штампај на А4 штампачу" at bounding box center [827, 450] width 157 height 14
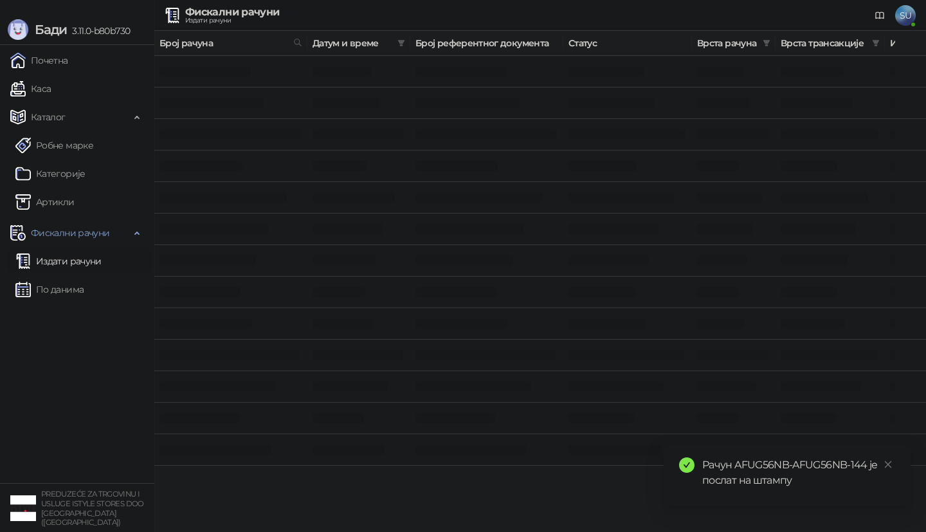
click at [76, 395] on ul "Почетна [PERSON_NAME] Робне марке [PERSON_NAME] Фискални рачуни Издати рачуни П…" at bounding box center [77, 264] width 154 height 438
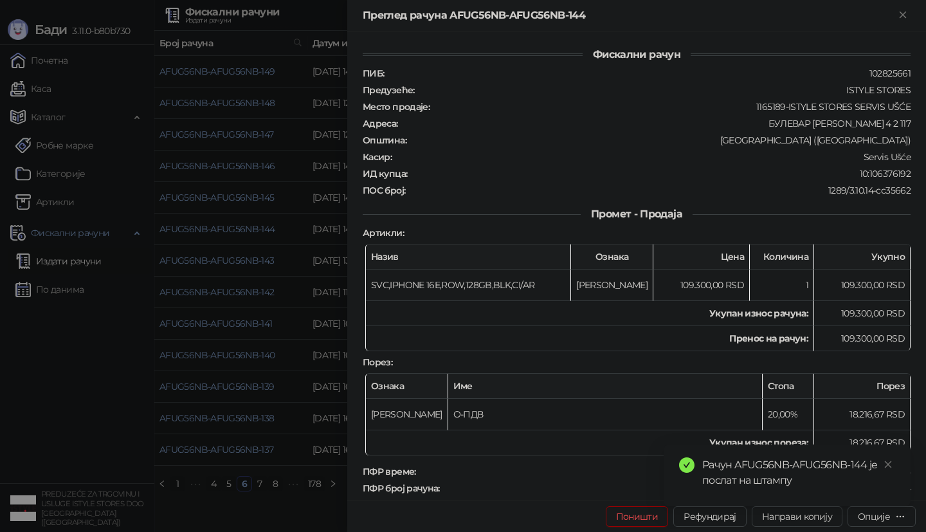
click at [62, 60] on div at bounding box center [463, 266] width 926 height 532
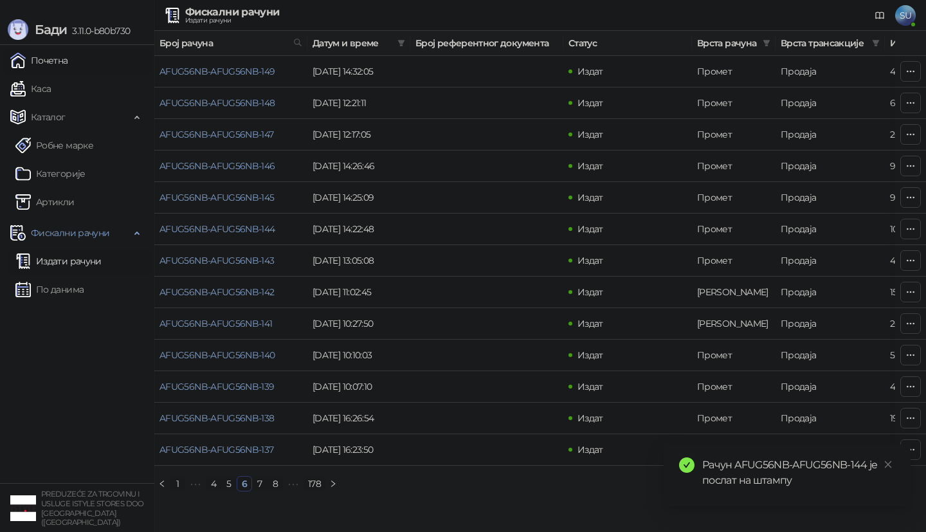
click at [59, 59] on link "Почетна" at bounding box center [39, 61] width 58 height 26
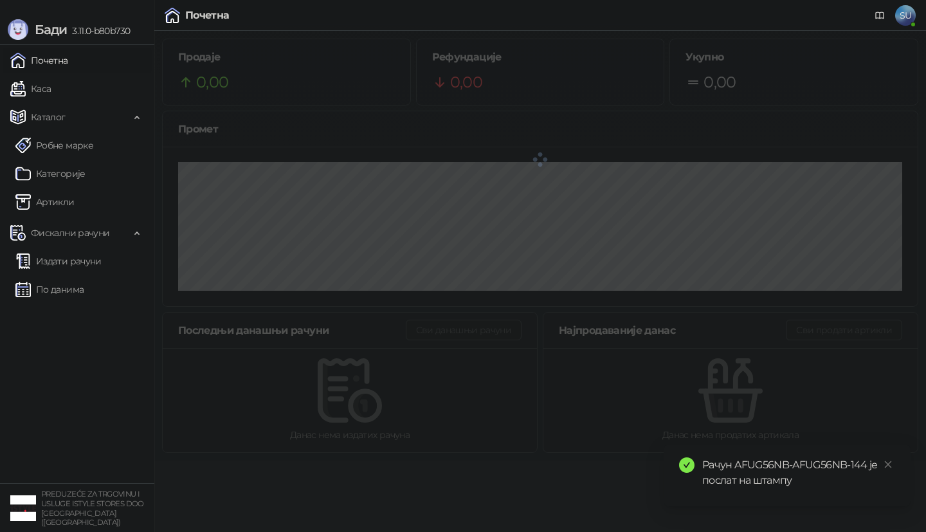
click at [60, 59] on link "Почетна" at bounding box center [39, 61] width 58 height 26
